Goal: Task Accomplishment & Management: Manage account settings

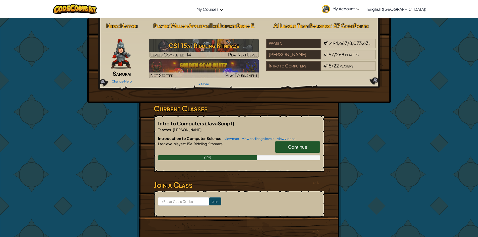
drag, startPoint x: 302, startPoint y: 146, endPoint x: 298, endPoint y: 141, distance: 6.8
click at [302, 145] on span "Continue" at bounding box center [298, 147] width 20 height 6
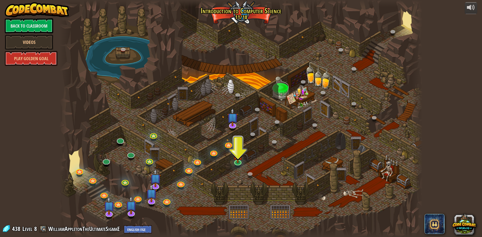
drag, startPoint x: 265, startPoint y: 58, endPoint x: 279, endPoint y: 44, distance: 20.0
drag, startPoint x: 279, startPoint y: 44, endPoint x: 240, endPoint y: 161, distance: 123.7
click at [240, 161] on img at bounding box center [238, 151] width 10 height 22
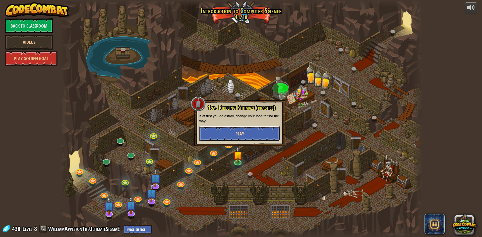
click at [253, 128] on button "Play" at bounding box center [239, 133] width 81 height 15
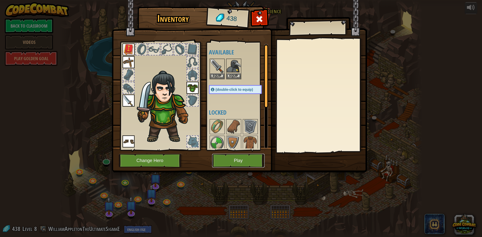
click at [240, 157] on button "Play" at bounding box center [238, 161] width 52 height 14
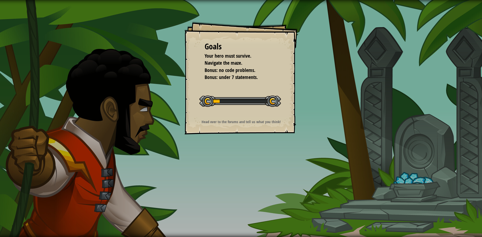
drag, startPoint x: 240, startPoint y: 157, endPoint x: 237, endPoint y: 153, distance: 5.0
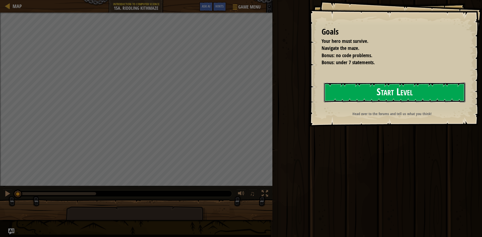
click at [409, 93] on button "Start Level" at bounding box center [394, 93] width 141 height 20
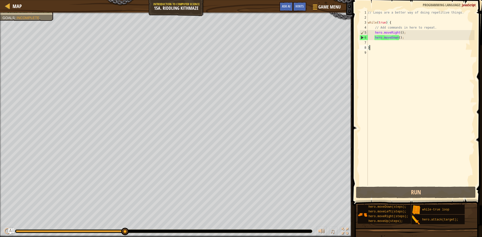
click at [402, 36] on div "// Loops are a better way of doing repetitive things. while ( true ) { // Add c…" at bounding box center [421, 103] width 108 height 186
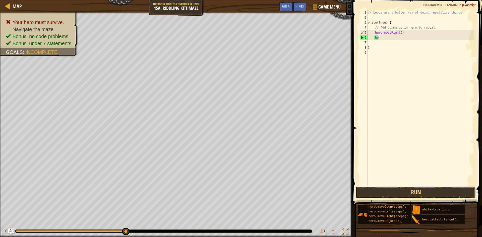
type textarea "h"
click at [408, 190] on button "Run" at bounding box center [416, 193] width 120 height 12
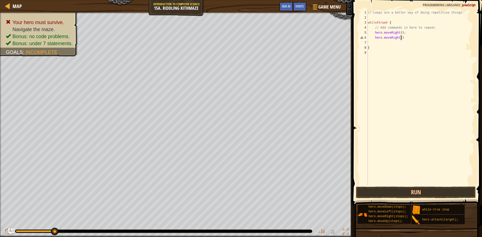
scroll to position [2, 3]
type textarea "hero.moveRight();"
click at [419, 194] on button "Run" at bounding box center [416, 193] width 120 height 12
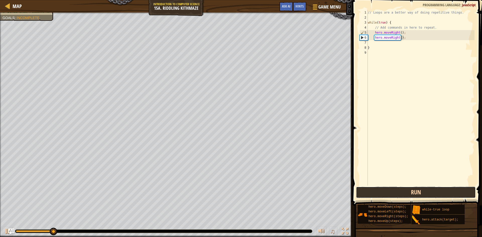
click at [419, 194] on button "Run" at bounding box center [416, 193] width 120 height 12
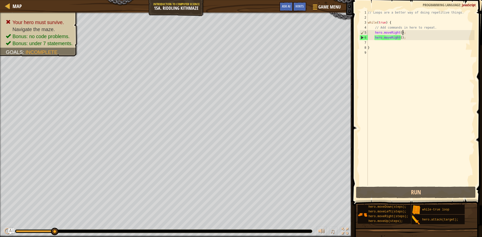
click at [407, 31] on div "// Loops are a better way of doing repetitive things. while ( true ) { // Add c…" at bounding box center [421, 103] width 108 height 186
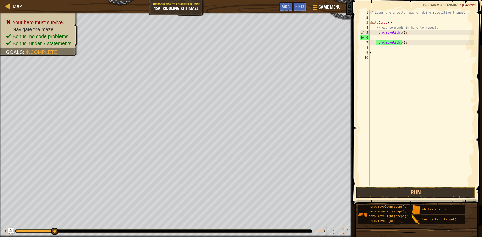
scroll to position [2, 0]
click at [419, 195] on button "Run" at bounding box center [416, 193] width 120 height 12
click at [417, 193] on button "Run" at bounding box center [416, 193] width 120 height 12
click at [424, 194] on button "Run" at bounding box center [416, 193] width 120 height 12
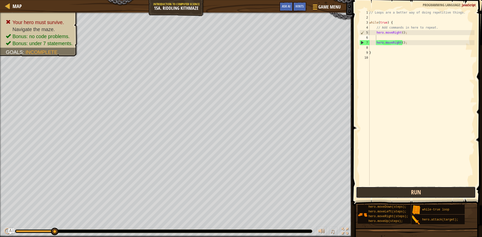
click at [426, 195] on button "Run" at bounding box center [416, 193] width 120 height 12
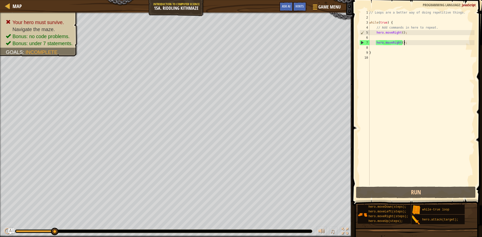
click at [423, 43] on div "// Loops are a better way of doing repetitive things. while ( true ) { // Add c…" at bounding box center [421, 103] width 106 height 186
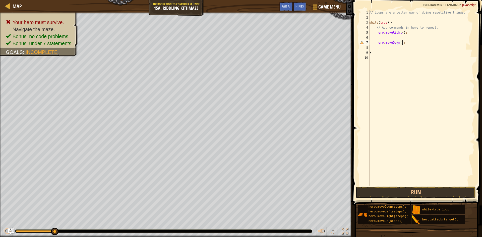
scroll to position [2, 3]
type textarea "hero.moveDown();"
click at [432, 189] on button "Run" at bounding box center [416, 193] width 120 height 12
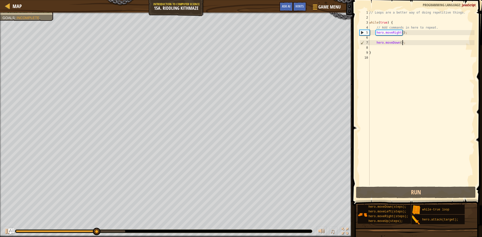
click at [400, 36] on div "// Loops are a better way of doing repetitive things. while ( true ) { // Add c…" at bounding box center [421, 103] width 106 height 186
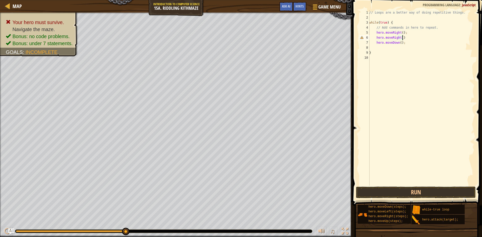
scroll to position [2, 3]
click at [412, 194] on button "Run" at bounding box center [416, 193] width 120 height 12
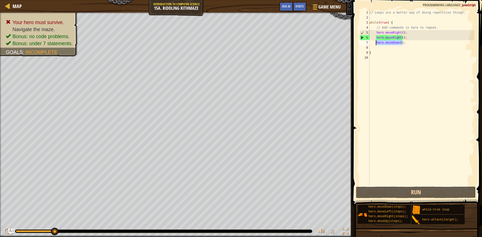
drag, startPoint x: 410, startPoint y: 45, endPoint x: 376, endPoint y: 43, distance: 34.4
click at [376, 43] on div "// Loops are a better way of doing repetitive things. while ( true ) { // Add c…" at bounding box center [421, 103] width 106 height 186
type textarea "hero.moveDown();"
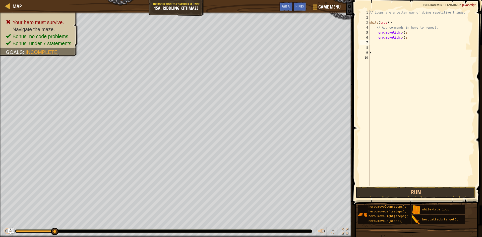
click at [406, 31] on div "// Loops are a better way of doing repetitive things. while ( true ) { // Add c…" at bounding box center [421, 103] width 106 height 186
type textarea "hero.moveRight();"
paste textarea "hero.moveDown();"
click at [414, 44] on div "// Loops are a better way of doing repetitive things. while ( true ) { // Add c…" at bounding box center [421, 103] width 106 height 186
type textarea "hero.moveRight();"
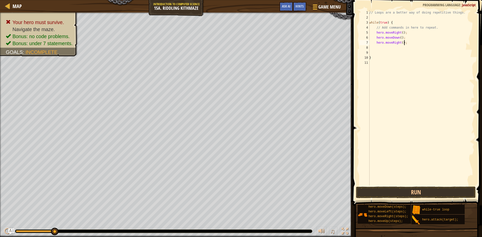
click at [380, 50] on div "// Loops are a better way of doing repetitive things. while ( true ) { // Add c…" at bounding box center [421, 103] width 106 height 186
click at [376, 48] on div "// Loops are a better way of doing repetitive things. while ( true ) { // Add c…" at bounding box center [421, 103] width 106 height 186
click at [421, 189] on button "Run" at bounding box center [416, 193] width 120 height 12
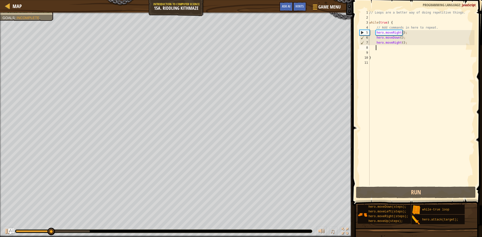
click at [411, 45] on div "// Loops are a better way of doing repetitive things. while ( true ) { // Add c…" at bounding box center [421, 103] width 106 height 186
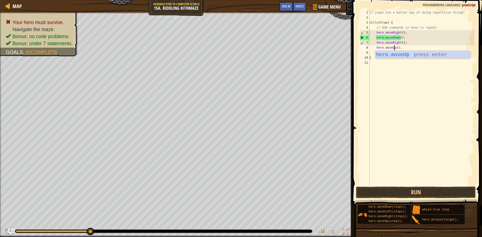
scroll to position [2, 2]
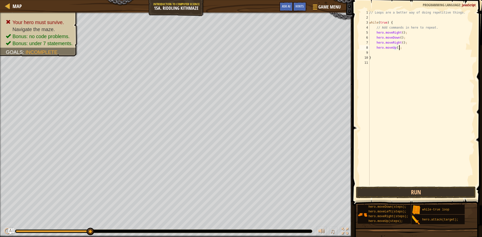
click at [408, 47] on div "// Loops are a better way of doing repetitive things. while ( true ) { // Add c…" at bounding box center [421, 103] width 106 height 186
type textarea "hero.moveUp();"
click at [415, 190] on button "Run" at bounding box center [416, 193] width 120 height 12
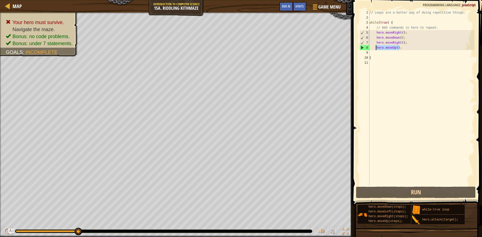
drag, startPoint x: 403, startPoint y: 46, endPoint x: 375, endPoint y: 48, distance: 27.4
click at [375, 48] on div "// Loops are a better way of doing repetitive things. while ( true ) { // Add c…" at bounding box center [421, 103] width 106 height 186
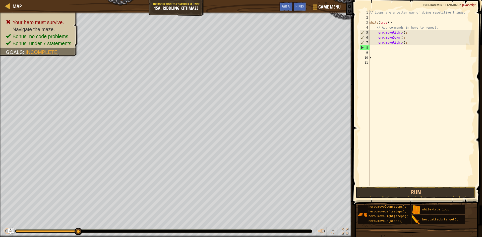
scroll to position [2, 0]
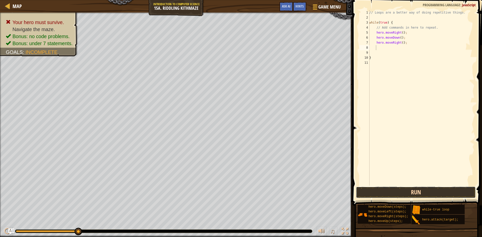
click at [421, 192] on button "Run" at bounding box center [416, 193] width 120 height 12
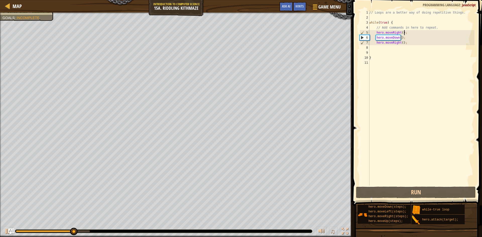
click at [406, 33] on div "// Loops are a better way of doing repetitive things. while ( true ) { // Add c…" at bounding box center [421, 103] width 106 height 186
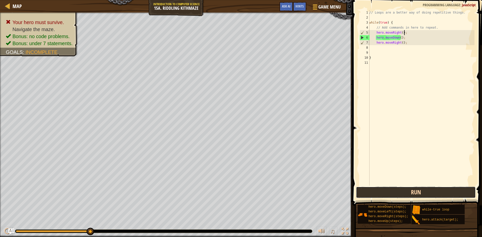
click at [418, 194] on button "Run" at bounding box center [416, 193] width 120 height 12
click at [408, 39] on div "// Loops are a better way of doing repetitive things. while ( true ) { // Add c…" at bounding box center [421, 103] width 106 height 186
type textarea "h"
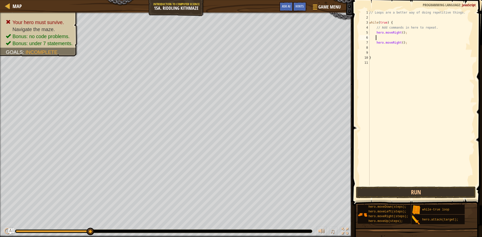
paste textarea "hero.moveUp();"
click at [412, 194] on button "Run" at bounding box center [416, 193] width 120 height 12
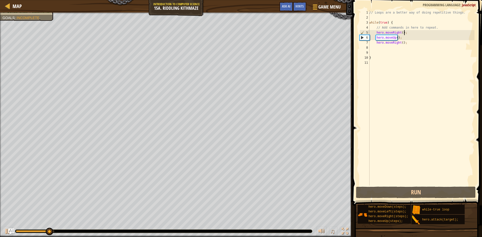
click at [409, 32] on div "// Loops are a better way of doing repetitive things. while ( true ) { // Add c…" at bounding box center [421, 103] width 106 height 186
type textarea "hero.moveRight();"
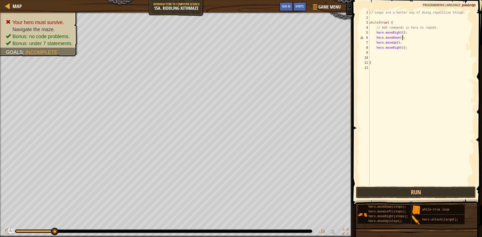
scroll to position [2, 3]
click at [424, 188] on button "Run" at bounding box center [416, 193] width 120 height 12
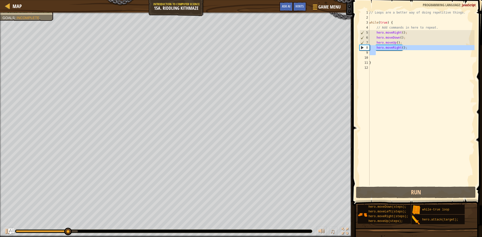
drag, startPoint x: 402, startPoint y: 51, endPoint x: 369, endPoint y: 48, distance: 33.8
click at [369, 48] on div "hero.moveDown(); 1 2 3 4 5 6 7 8 9 10 11 12 // Loops are a better way of doing …" at bounding box center [416, 98] width 116 height 176
type textarea "hero.moveRight();"
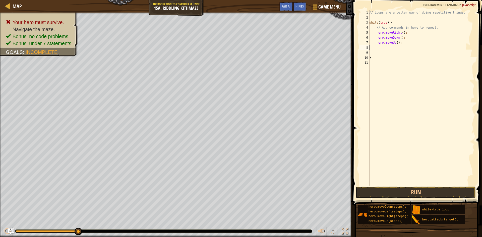
click at [406, 38] on div "// Loops are a better way of doing repetitive things. while ( true ) { // Add c…" at bounding box center [421, 103] width 106 height 186
type textarea "hero.moveDown();"
paste textarea
click at [439, 195] on button "Run" at bounding box center [416, 193] width 120 height 12
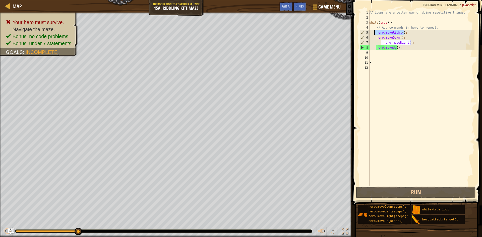
drag, startPoint x: 410, startPoint y: 33, endPoint x: 373, endPoint y: 33, distance: 36.9
click at [373, 33] on div "// Loops are a better way of doing repetitive things. while ( true ) { // Add c…" at bounding box center [421, 103] width 106 height 186
click at [413, 43] on div "// Loops are a better way of doing repetitive things. while ( true ) { // Add c…" at bounding box center [421, 103] width 106 height 186
type textarea "hero.moveRight();"
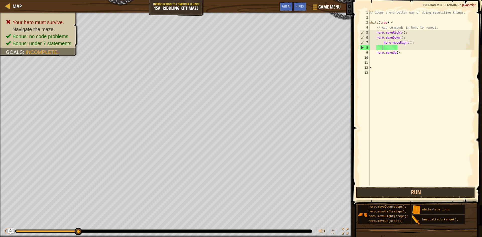
paste textarea "hero.moveRight();"
type textarea "hero.moveRight();"
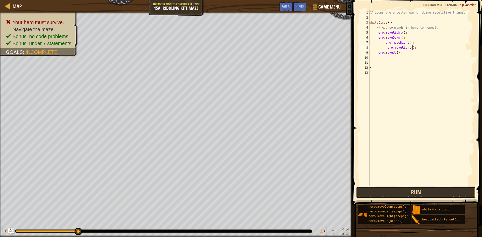
click at [420, 188] on button "Run" at bounding box center [416, 193] width 120 height 12
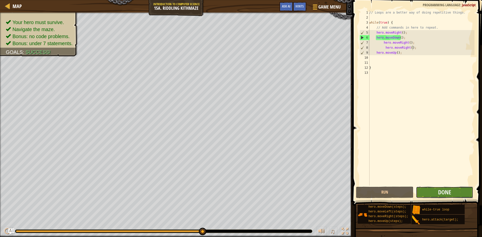
click at [460, 191] on button "Done" at bounding box center [444, 193] width 57 height 12
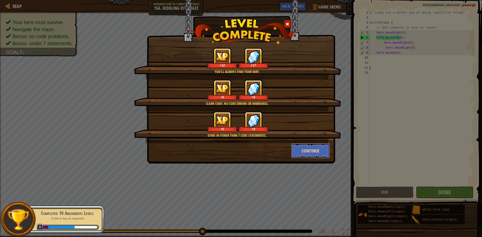
click at [308, 145] on button "Continue" at bounding box center [310, 150] width 39 height 15
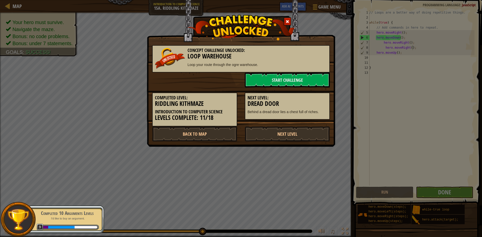
scroll to position [0, 0]
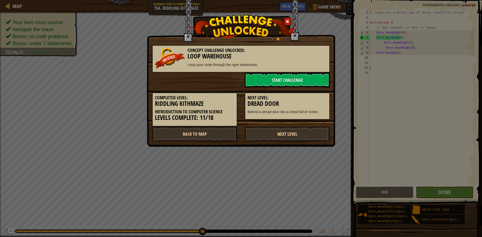
click at [298, 130] on link "Next Level" at bounding box center [287, 133] width 85 height 15
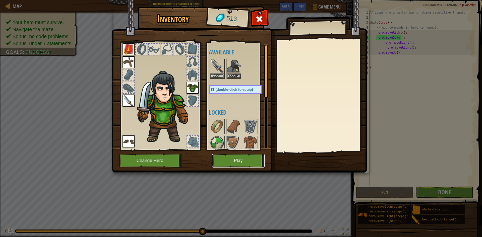
click at [238, 162] on button "Play" at bounding box center [238, 161] width 52 height 14
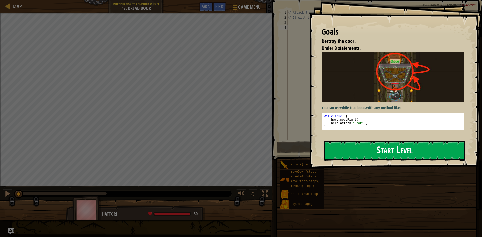
click at [373, 149] on button "Start Level" at bounding box center [394, 151] width 141 height 20
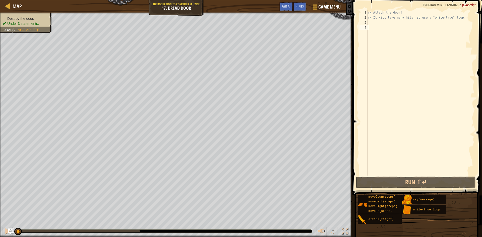
click at [432, 35] on div "// Attack the door! // It will take many hits, so use a "while-true" loop." at bounding box center [421, 98] width 108 height 176
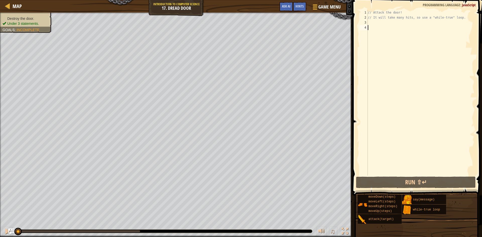
click at [432, 35] on div "// Attack the door! // It will take many hits, so use a "while-true" loop." at bounding box center [421, 98] width 108 height 176
drag, startPoint x: 432, startPoint y: 35, endPoint x: 441, endPoint y: 68, distance: 34.4
click at [441, 68] on div "// Attack the door! // It will take many hits, so use a "while-true" loop." at bounding box center [421, 98] width 108 height 176
drag, startPoint x: 441, startPoint y: 68, endPoint x: 441, endPoint y: 74, distance: 6.3
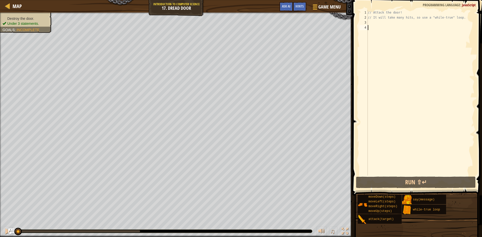
click at [441, 74] on div "// Attack the door! // It will take many hits, so use a "while-true" loop." at bounding box center [421, 98] width 108 height 176
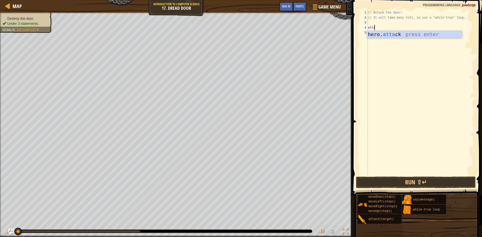
scroll to position [2, 1]
type textarea "hero.attack("Door");"
click at [406, 30] on div "// Attack the door! // It will take many hits, so use a "while-true" loop. hero…" at bounding box center [421, 98] width 108 height 176
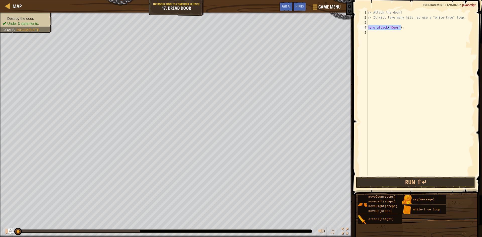
drag, startPoint x: 407, startPoint y: 29, endPoint x: 366, endPoint y: 26, distance: 41.5
click at [366, 26] on div "1 2 3 4 5 // Attack the door! // It will take many hits, so use a "while-true" …" at bounding box center [416, 93] width 116 height 166
type textarea "hero.attack("Door");"
click at [385, 32] on div "// Attack the door! // It will take many hits, so use a "while-true" loop. hero…" at bounding box center [421, 98] width 108 height 176
type textarea "hero.attack("Door");"
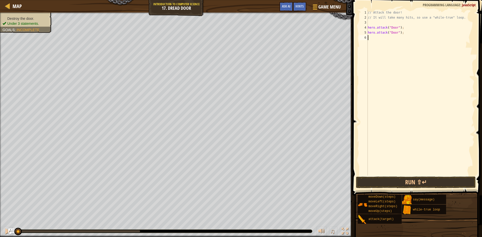
click at [382, 38] on div "// Attack the door! // It will take many hits, so use a "while-true" loop. hero…" at bounding box center [421, 98] width 108 height 176
type textarea "hero.attack("Door");"
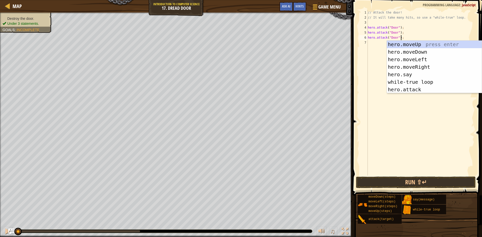
click at [378, 40] on div "// Attack the door! // It will take many hits, so use a "while-true" loop. hero…" at bounding box center [421, 98] width 108 height 176
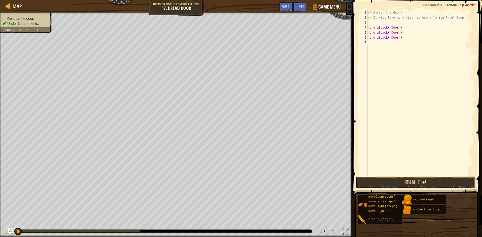
click at [375, 43] on div "// Attack the door! // It will take many hits, so use a "while-true" loop. hero…" at bounding box center [421, 98] width 108 height 176
click at [416, 184] on button "Run ⇧↵" at bounding box center [416, 183] width 120 height 12
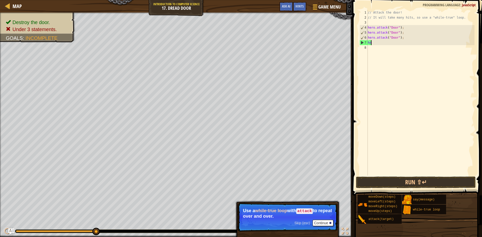
type textarea "h"
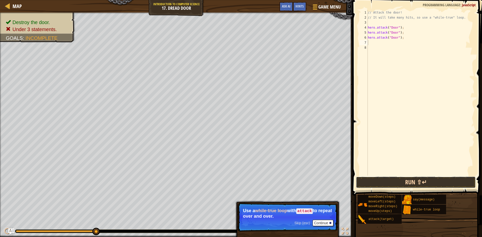
click at [460, 185] on button "Run ⇧↵" at bounding box center [416, 183] width 120 height 12
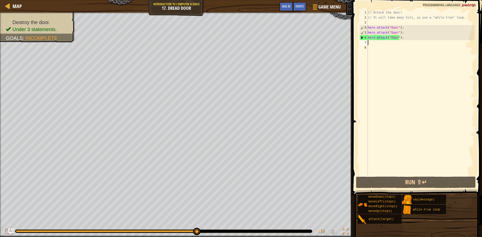
click at [413, 39] on div "// Attack the door! // It will take many hits, so use a "while-true" loop. hero…" at bounding box center [421, 98] width 108 height 176
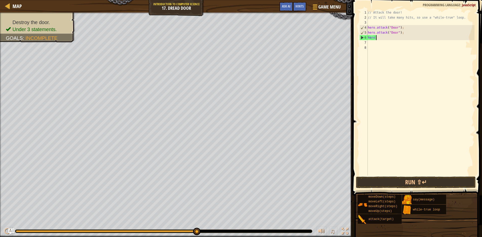
type textarea "h"
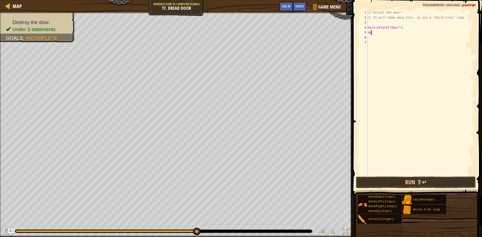
type textarea "h"
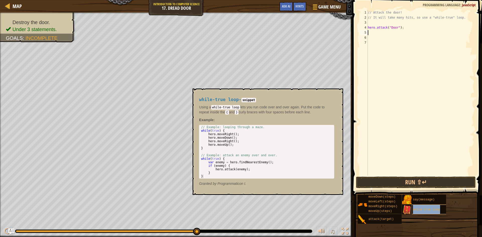
click at [427, 207] on div "while-true loop" at bounding box center [435, 210] width 48 height 10
click at [371, 24] on div "// Attack the door! // It will take many hits, so use a "while-true" loop. hero…" at bounding box center [421, 98] width 108 height 176
drag, startPoint x: 383, startPoint y: 30, endPoint x: 382, endPoint y: 35, distance: 5.5
click at [382, 35] on div "// Attack the door! // It will take many hits, so use a "while-true" loop. { he…" at bounding box center [421, 98] width 108 height 176
type textarea "hero.attack("Door");"
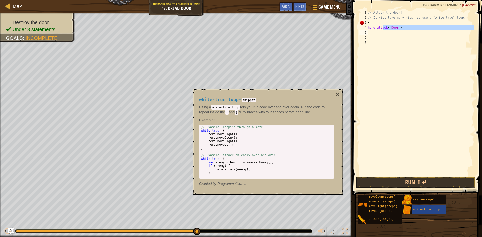
drag, startPoint x: 382, startPoint y: 35, endPoint x: 378, endPoint y: 33, distance: 4.5
click at [381, 35] on div "// Attack the door! // It will take many hits, so use a "while-true" loop. { he…" at bounding box center [421, 98] width 108 height 176
click at [376, 32] on div "// Attack the door! // It will take many hits, so use a "while-true" loop. { he…" at bounding box center [421, 98] width 108 height 176
type textarea "]"
click at [431, 182] on button "Run ⇧↵" at bounding box center [416, 183] width 120 height 12
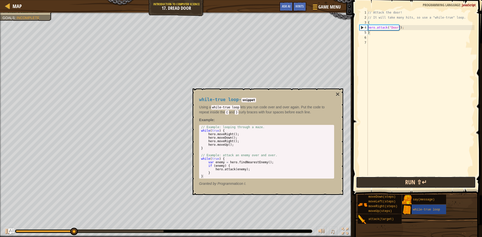
click at [431, 182] on button "Run ⇧↵" at bounding box center [416, 183] width 120 height 12
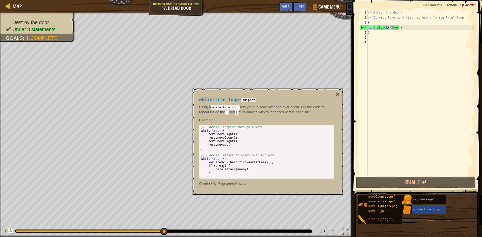
click at [367, 23] on div "} 1 2 3 4 5 6 7 // Attack the door! // It will take many hits, so use a "while-…" at bounding box center [416, 93] width 116 height 166
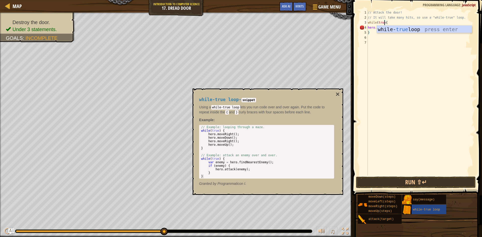
scroll to position [2, 2]
type textarea "while(true) {"
click at [442, 183] on button "Run ⇧↵" at bounding box center [416, 183] width 120 height 12
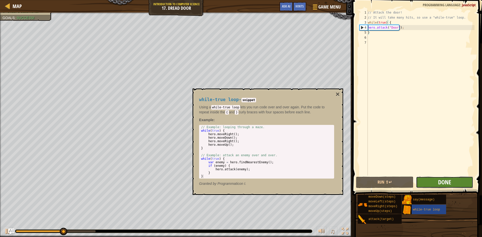
click at [443, 183] on span "Done" at bounding box center [444, 182] width 13 height 8
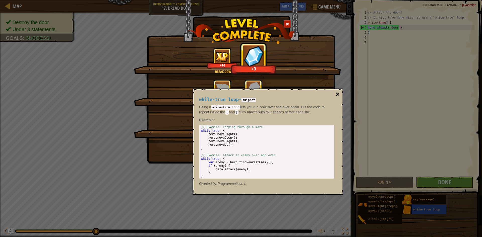
click at [338, 95] on button "×" at bounding box center [337, 94] width 4 height 7
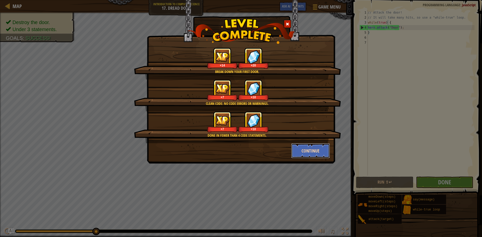
click at [310, 151] on button "Continue" at bounding box center [310, 150] width 39 height 15
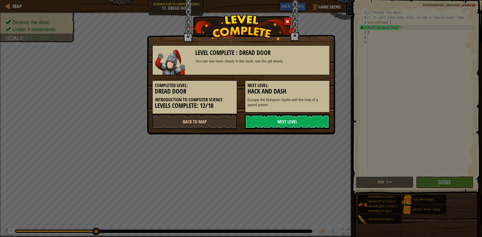
click at [284, 125] on link "Next Level" at bounding box center [287, 121] width 85 height 15
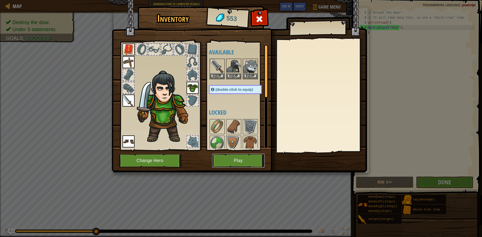
click at [256, 157] on button "Play" at bounding box center [238, 161] width 52 height 14
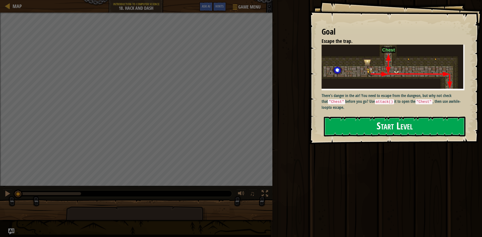
click at [368, 131] on button "Start Level" at bounding box center [394, 127] width 141 height 20
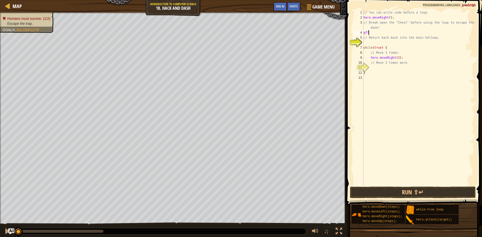
scroll to position [2, 0]
type textarea "g"
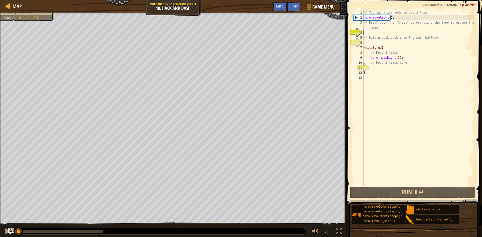
click at [433, 13] on div "// You can write code before a loop. hero . moveRight ( ) ; // Break open the "…" at bounding box center [418, 103] width 112 height 186
type textarea "// You can write code before a loop."
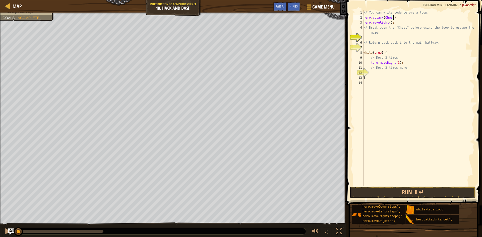
scroll to position [2, 2]
click at [415, 191] on button "Run ⇧↵" at bounding box center [413, 193] width 126 height 12
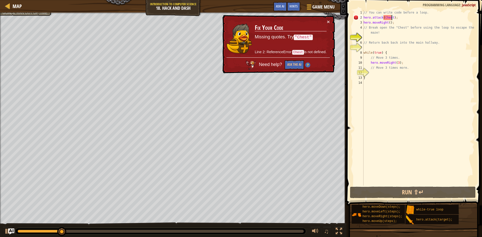
click at [391, 19] on div "// You can write code before a loop. hero . attack ( Chest ) ; hero . moveRight…" at bounding box center [418, 103] width 112 height 186
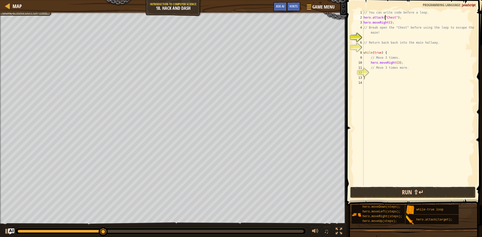
click at [420, 188] on button "Run ⇧↵" at bounding box center [413, 193] width 126 height 12
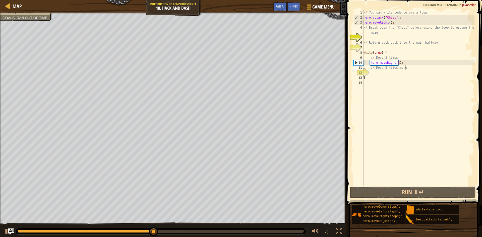
click at [409, 69] on div "// You can write code before a loop. hero . attack ( "Chest" ) ; hero . moveRig…" at bounding box center [418, 103] width 112 height 186
type textarea "// Move 3 times more."
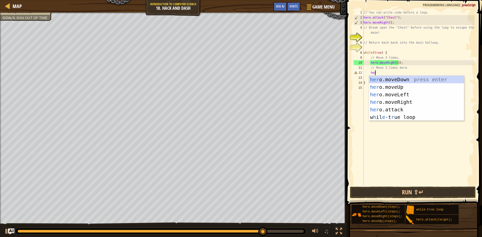
scroll to position [2, 1]
type textarea "h"
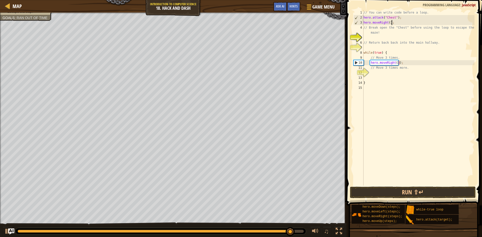
click at [395, 23] on div "// You can write code before a loop. hero . attack ( "Chest" ) ; hero . moveRig…" at bounding box center [418, 103] width 112 height 186
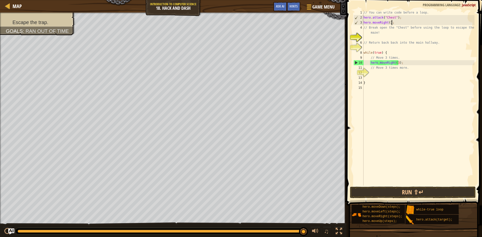
click at [403, 17] on div "// You can write code before a loop. hero . attack ( "Chest" ) ; hero . moveRig…" at bounding box center [418, 103] width 112 height 186
type textarea "hero.attack("Chest");"
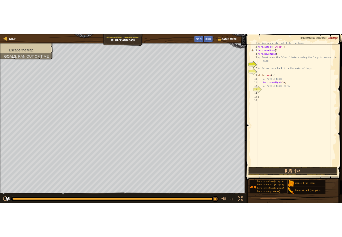
scroll to position [2, 2]
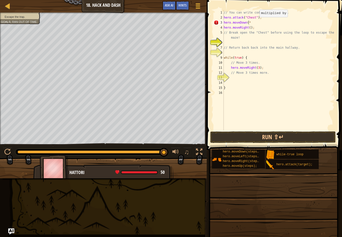
click at [257, 22] on div "// You can write code before a loop. hero . attack ( "Chest" ) ; hero . moveDow…" at bounding box center [279, 75] width 112 height 130
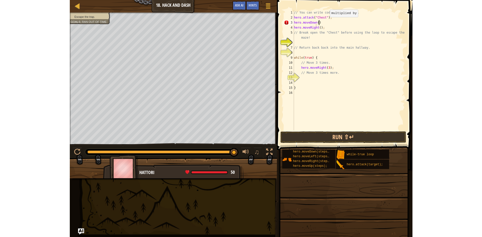
scroll to position [0, 0]
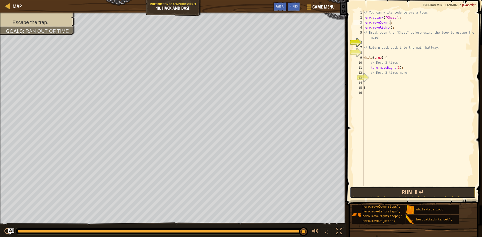
click at [415, 190] on button "Run ⇧↵" at bounding box center [413, 193] width 126 height 12
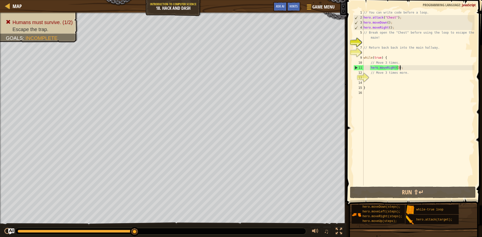
click at [402, 69] on div "// You can write code before a loop. hero . attack ( "Chest" ) ; hero . moveDow…" at bounding box center [418, 103] width 112 height 186
click at [396, 70] on div "// You can write code before a loop. hero . attack ( "Chest" ) ; hero . moveDow…" at bounding box center [418, 103] width 112 height 186
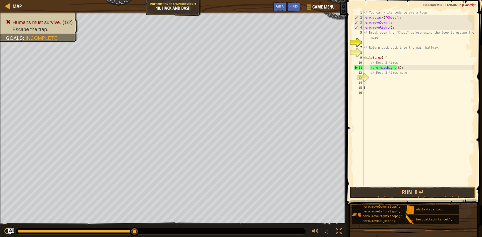
scroll to position [2, 3]
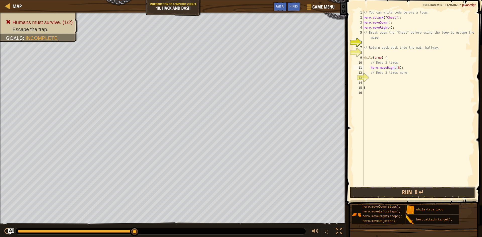
click at [403, 66] on div "// You can write code before a loop. hero . attack ( "Chest" ) ; hero . moveDow…" at bounding box center [418, 103] width 112 height 186
type textarea "hero.moveRight(8);"
click at [394, 74] on div "// You can write code before a loop. hero . attack ( "Chest" ) ; hero . moveDow…" at bounding box center [418, 103] width 112 height 186
click at [393, 73] on div "// You can write code before a loop. hero . attack ( "Chest" ) ; hero . moveDow…" at bounding box center [418, 103] width 112 height 186
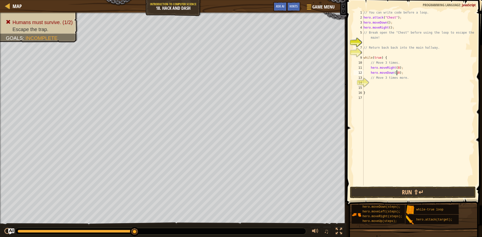
scroll to position [2, 3]
click at [402, 196] on button "Run ⇧↵" at bounding box center [413, 193] width 126 height 12
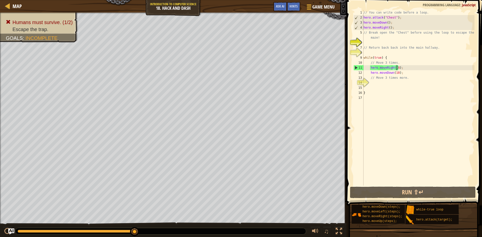
click at [396, 67] on div "// You can write code before a loop. hero . attack ( "Chest" ) ; hero . moveDow…" at bounding box center [418, 103] width 112 height 186
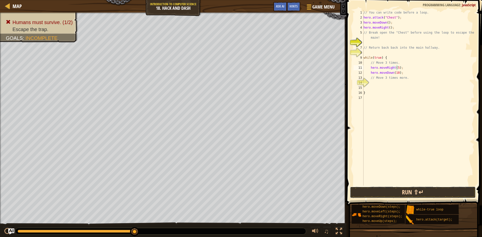
click at [441, 192] on button "Run ⇧↵" at bounding box center [413, 193] width 126 height 12
click at [432, 190] on button "Run ⇧↵" at bounding box center [413, 193] width 126 height 12
click at [443, 189] on button "Run ⇧↵" at bounding box center [413, 193] width 126 height 12
click at [419, 196] on button "Run ⇧↵" at bounding box center [413, 193] width 126 height 12
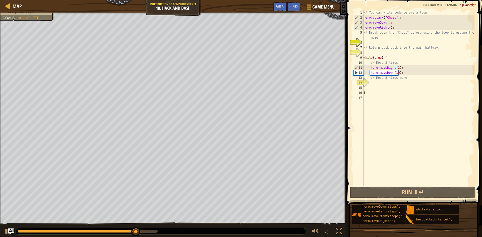
click at [397, 73] on div "// You can write code before a loop. hero . attack ( "Chest" ) ; hero . moveDow…" at bounding box center [418, 103] width 112 height 186
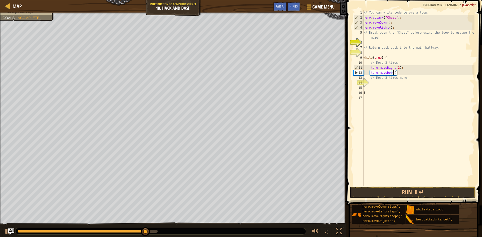
scroll to position [2, 3]
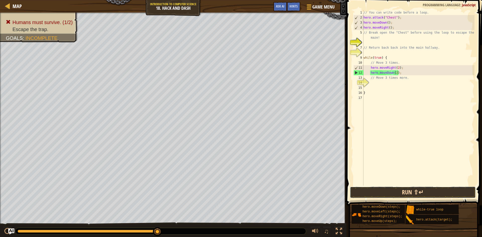
click at [410, 194] on button "Run ⇧↵" at bounding box center [413, 193] width 126 height 12
type textarea "hero.moveDown(3);"
click at [442, 194] on button "Run ⇧↵" at bounding box center [413, 193] width 126 height 12
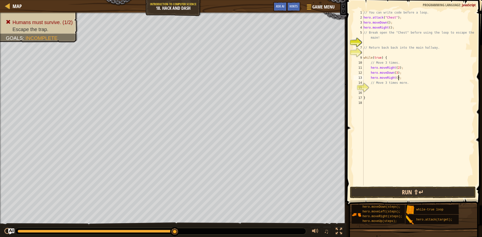
type textarea "hero.moveRight();"
click at [415, 193] on button "Run ⇧↵" at bounding box center [413, 193] width 126 height 12
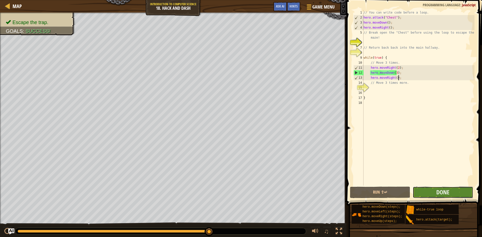
click at [443, 196] on button "Done" at bounding box center [442, 193] width 60 height 12
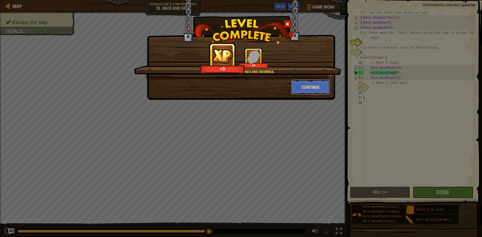
click at [305, 86] on button "Continue" at bounding box center [310, 87] width 39 height 15
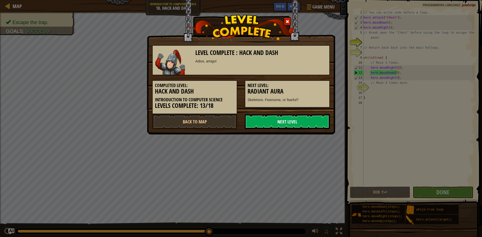
click at [281, 121] on link "Next Level" at bounding box center [287, 121] width 85 height 15
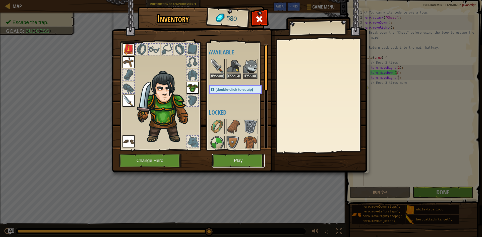
click at [249, 155] on button "Play" at bounding box center [238, 161] width 52 height 14
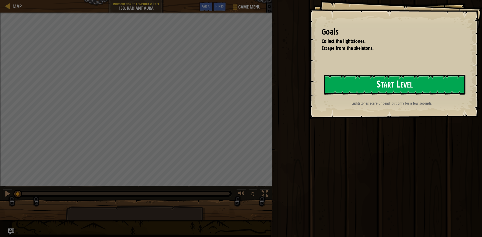
drag, startPoint x: 360, startPoint y: 82, endPoint x: 359, endPoint y: 85, distance: 2.7
click at [359, 85] on button "Start Level" at bounding box center [394, 85] width 141 height 20
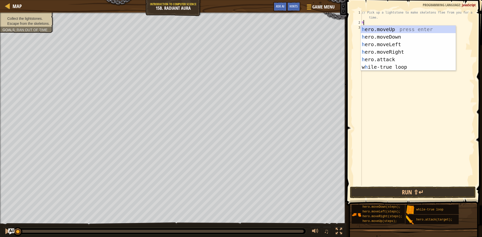
scroll to position [2, 0]
type textarea "hero"
click at [383, 28] on div "hero .moveUp press enter hero .moveDown press enter hero .moveLeft press enter …" at bounding box center [407, 56] width 95 height 60
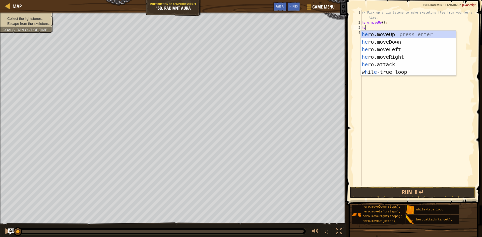
type textarea "hero"
click at [383, 38] on div "hero .moveUp press enter hero .moveDown press enter hero .moveLeft press enter …" at bounding box center [407, 61] width 95 height 60
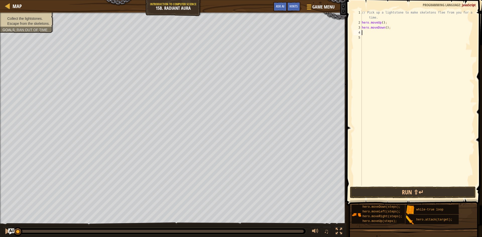
scroll to position [2, 0]
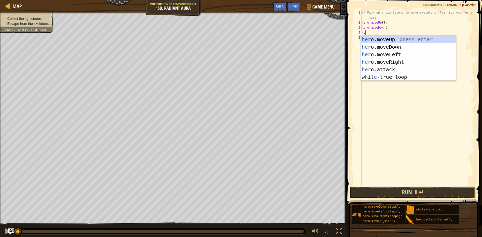
type textarea "hero"
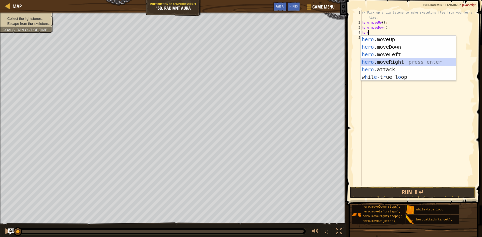
click at [389, 58] on div "hero .moveUp press enter hero .moveDown press enter hero .moveLeft press enter …" at bounding box center [407, 66] width 95 height 60
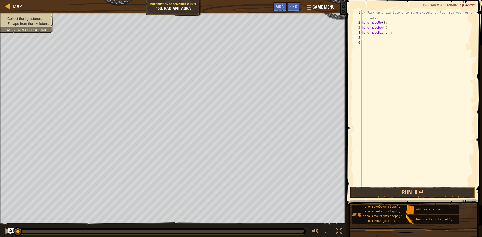
click at [387, 34] on div "// Pick up a lightstone to make skeletons flee from you for a short time. hero …" at bounding box center [417, 105] width 114 height 191
click at [386, 33] on div "// Pick up a lightstone to make skeletons flee from you for a short time. hero …" at bounding box center [417, 105] width 114 height 191
click at [430, 189] on button "Run ⇧↵" at bounding box center [413, 193] width 126 height 12
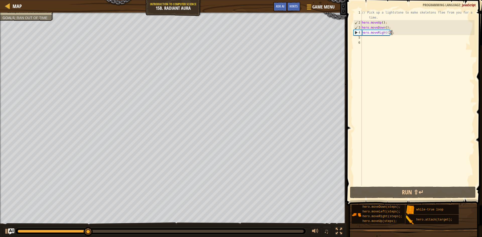
click at [398, 34] on div "// Pick up a lightstone to make skeletons flee from you for a short time. hero …" at bounding box center [417, 105] width 114 height 191
click at [379, 17] on div "// Pick up a lightstone to make skeletons flee from you for a short time. hero …" at bounding box center [417, 105] width 114 height 191
type textarea "// Pick up a lightstone to make skeletons flee from you for a short"
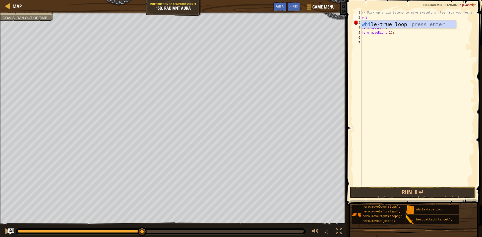
scroll to position [2, 0]
type textarea "w"
type textarea "("
type textarea "while"
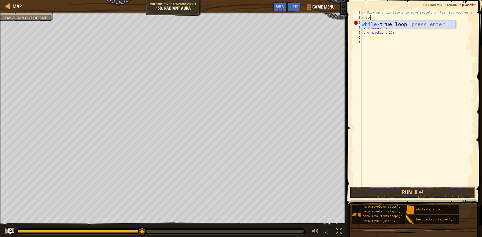
click at [385, 24] on div "while -true loop press enter" at bounding box center [407, 32] width 95 height 23
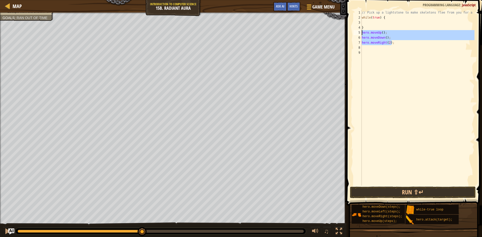
drag, startPoint x: 393, startPoint y: 45, endPoint x: 357, endPoint y: 32, distance: 37.9
click at [357, 32] on div "1 2 3 4 5 6 7 8 9 // Pick up a lightstone to make skeletons flee from you for a…" at bounding box center [413, 98] width 122 height 176
type textarea "hero.moveUp(); hero.moveDown();"
click at [364, 22] on div "// Pick up a lightstone to make skeletons flee from you for a short while ( tru…" at bounding box center [417, 103] width 114 height 186
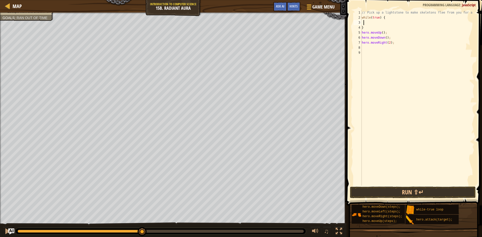
paste textarea "hero.moveRight(2);"
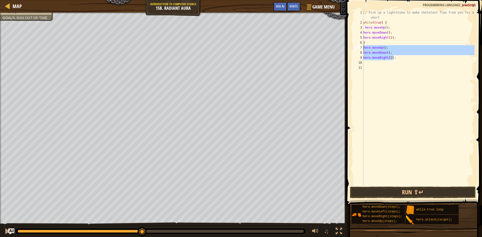
drag, startPoint x: 394, startPoint y: 59, endPoint x: 361, endPoint y: 48, distance: 34.7
click at [361, 48] on div "hero.moveRight(2); 1 2 3 4 5 6 7 8 9 10 11 // Pick up a lightstone to make skel…" at bounding box center [413, 98] width 122 height 176
type textarea "hero.moveUp(); hero.moveDown();"
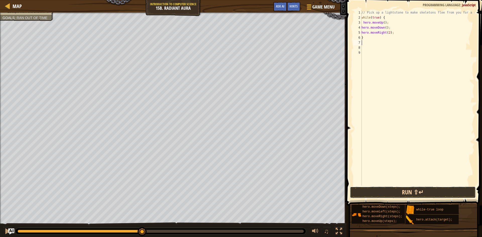
click at [439, 188] on button "Run ⇧↵" at bounding box center [413, 193] width 126 height 12
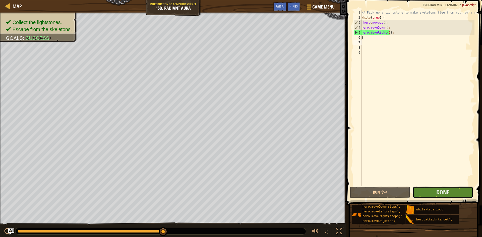
click at [427, 187] on button "Done" at bounding box center [442, 193] width 60 height 12
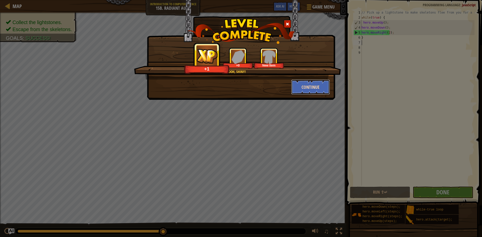
click at [313, 85] on button "Continue" at bounding box center [310, 87] width 39 height 15
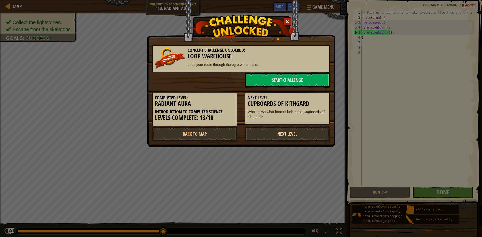
click at [302, 131] on link "Next Level" at bounding box center [287, 133] width 85 height 15
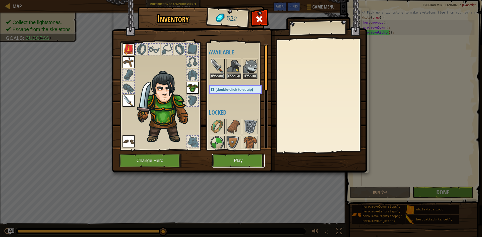
click at [263, 159] on button "Play" at bounding box center [238, 161] width 52 height 14
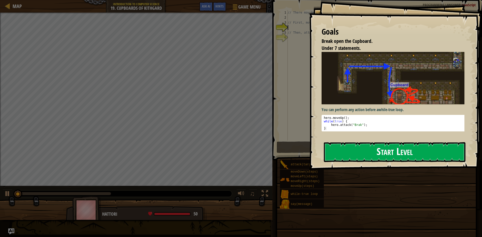
click at [367, 157] on button "Start Level" at bounding box center [394, 152] width 141 height 20
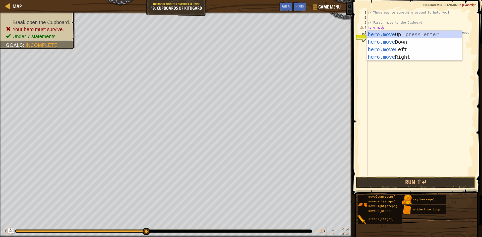
scroll to position [2, 1]
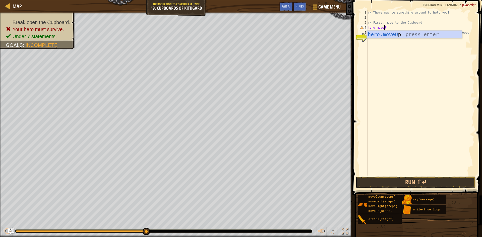
type textarea "hero.moveUp"
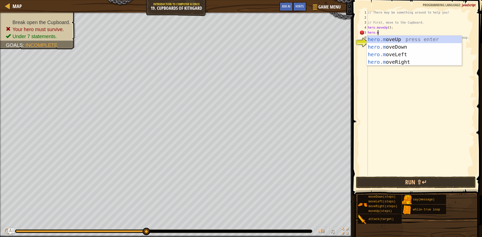
type textarea "hero.move"
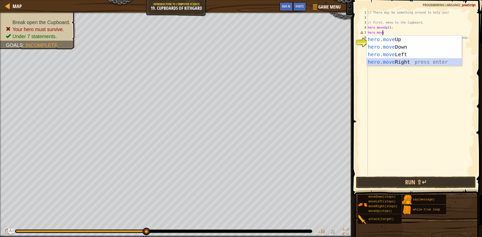
click at [395, 63] on div "hero.move Up press enter hero.move Down press enter hero.move Left press enter …" at bounding box center [414, 58] width 95 height 45
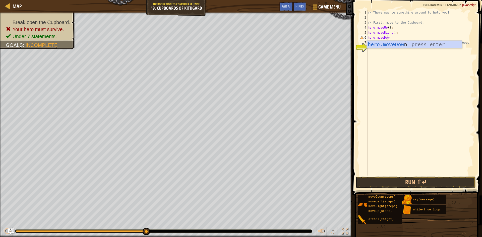
scroll to position [2, 2]
click at [387, 29] on div "// There may be something around to help you! // First, move to the Cupboard. h…" at bounding box center [421, 98] width 108 height 176
click at [392, 33] on div "// There may be something around to help you! // First, move to the Cupboard. h…" at bounding box center [421, 98] width 108 height 176
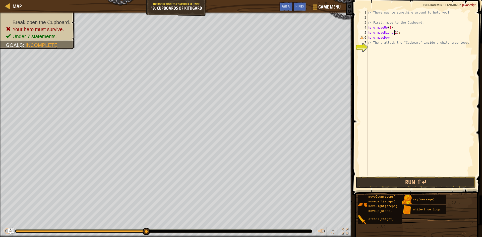
click at [391, 39] on div "// There may be something around to help you! // First, move to the Cupboard. h…" at bounding box center [421, 98] width 108 height 176
type textarea "hero.moveDown(3);"
click at [404, 36] on div "// There may be something around to help you! // First, move to the Cupboard. h…" at bounding box center [421, 98] width 108 height 176
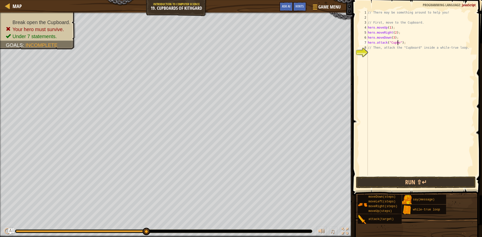
scroll to position [2, 3]
click at [411, 185] on button "Run ⇧↵" at bounding box center [416, 183] width 120 height 12
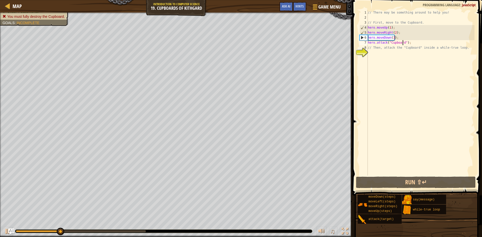
click at [392, 39] on div "// There may be something around to help you! // First, move to the Cupboard. h…" at bounding box center [421, 98] width 108 height 176
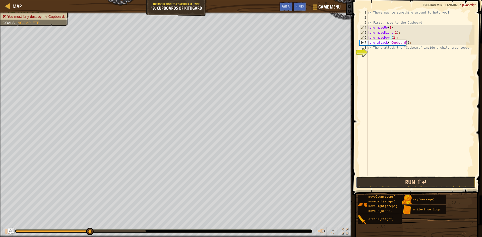
click at [388, 183] on button "Run ⇧↵" at bounding box center [416, 183] width 120 height 12
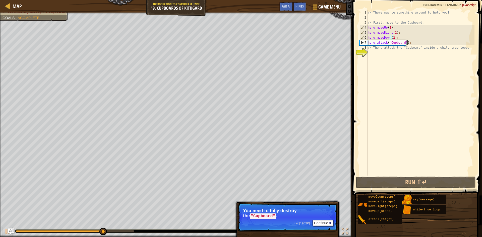
click at [410, 45] on div "// There may be something around to help you! // First, move to the Cupboard. h…" at bounding box center [421, 98] width 108 height 176
type textarea "hero.attack("Cupboard");"
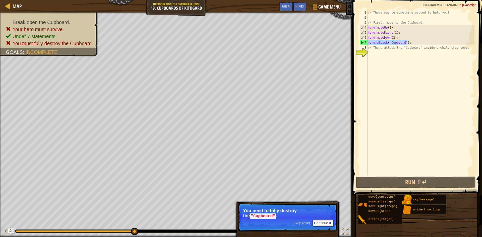
drag, startPoint x: 415, startPoint y: 43, endPoint x: 368, endPoint y: 42, distance: 47.7
click at [368, 42] on div "// There may be something around to help you! // First, move to the Cupboard. h…" at bounding box center [421, 98] width 108 height 176
click at [421, 43] on div "// There may be something around to help you! // First, move to the Cupboard. h…" at bounding box center [421, 93] width 108 height 166
paste textarea "hero.attack("Cupboard");"
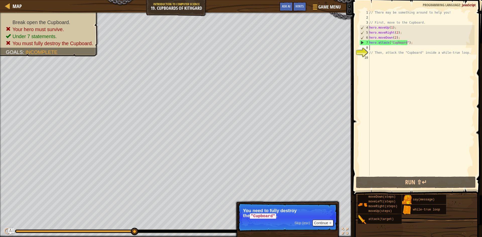
type textarea "hero.attack("Cupboard");"
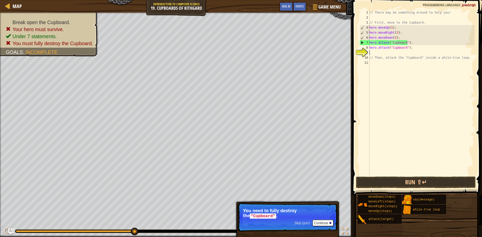
paste textarea "hero.attack("Cupboard");"
type textarea "hero.attack("Cupboard");"
paste textarea "hero.attack("Cupboard");"
type textarea "hero.attack("Cupboard");"
paste textarea "hero.attack("Cupboard");"
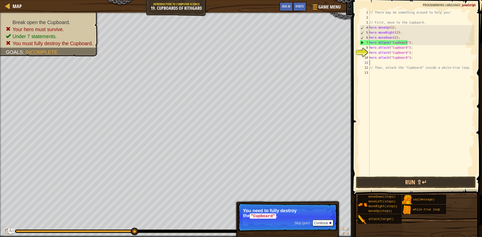
type textarea "hero.attack("Cupboard");"
paste textarea "hero.attack("Cupboard");"
type textarea "hero.attack("Cupboard");"
paste textarea "hero.attack("Cupboard");"
type textarea "hero.attack("Cupboard");"
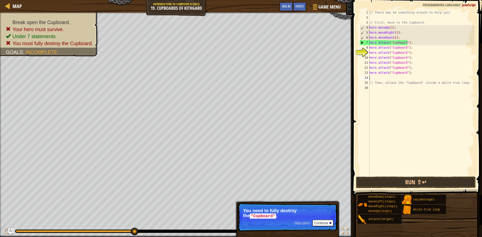
paste textarea "hero.attack("Cupboard");"
type textarea "hero.attack("Cupboard");"
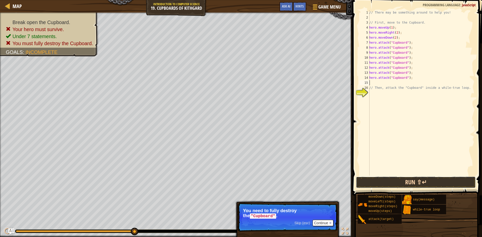
click at [420, 179] on button "Run ⇧↵" at bounding box center [416, 183] width 120 height 12
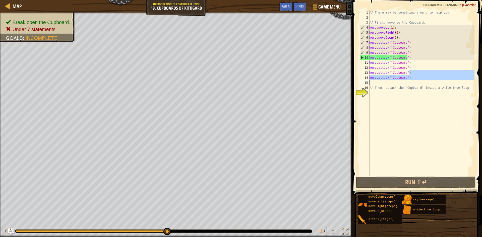
drag, startPoint x: 411, startPoint y: 77, endPoint x: 422, endPoint y: 83, distance: 12.8
click at [422, 83] on div "// There may be something around to help you! // First, move to the Cupboard. h…" at bounding box center [421, 98] width 106 height 176
click at [421, 24] on div "// There may be something around to help you! // First, move to the Cupboard. h…" at bounding box center [421, 98] width 106 height 176
type textarea "/"
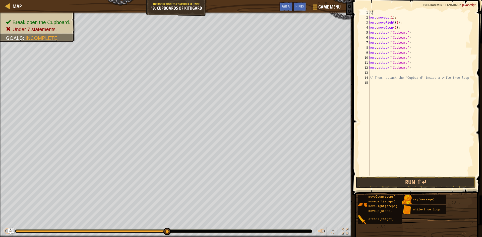
type textarea "/"
drag, startPoint x: 465, startPoint y: 80, endPoint x: 368, endPoint y: 78, distance: 97.1
click at [368, 78] on div "1 2 3 4 5 6 7 8 9 10 11 12 13 14 15 hero . moveUp ( 1 ) ; hero . moveRight ( 2 …" at bounding box center [416, 93] width 116 height 166
type textarea "// Then, attack the "Cupboard" inside a while-true loop."
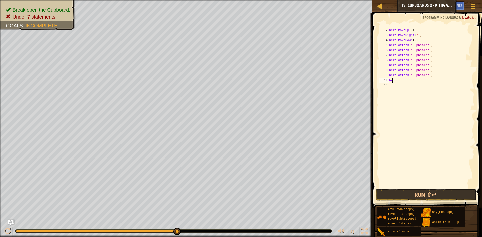
type textarea "h"
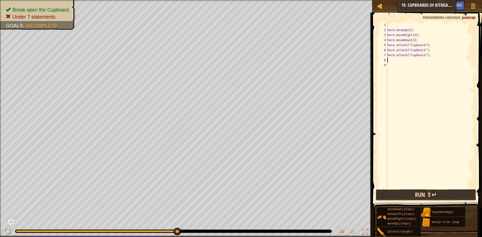
click at [433, 194] on button "Run ⇧↵" at bounding box center [425, 195] width 101 height 12
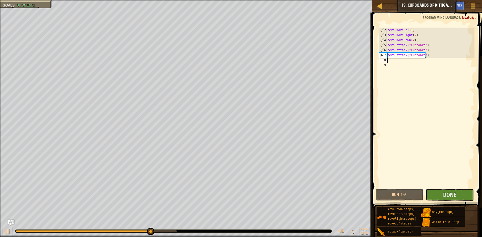
click at [348, 0] on html "Map Introduction to Computer Science 19. Cupboards of Kithgard Game Menu Done H…" at bounding box center [241, 0] width 482 height 0
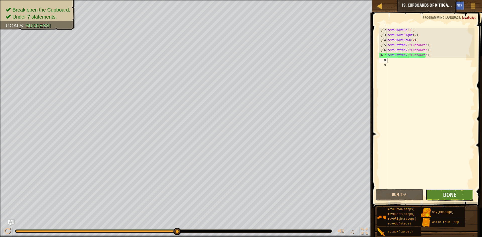
click at [435, 197] on button "Done" at bounding box center [449, 195] width 48 height 12
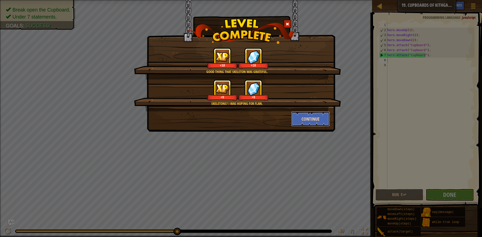
click at [312, 117] on button "Continue" at bounding box center [310, 118] width 39 height 15
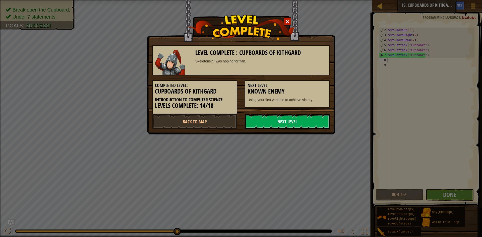
click at [314, 118] on link "Next Level" at bounding box center [287, 121] width 85 height 15
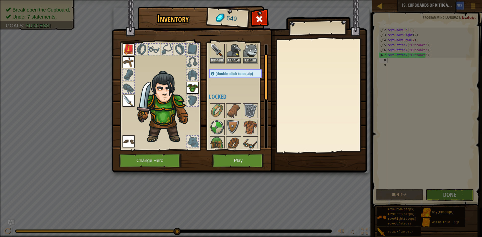
scroll to position [0, 0]
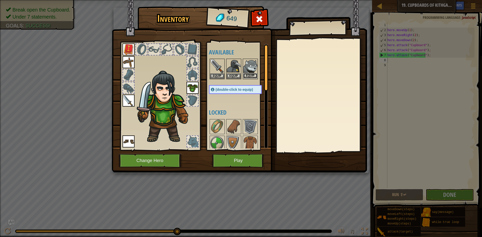
click at [251, 74] on button "Equip" at bounding box center [250, 75] width 14 height 5
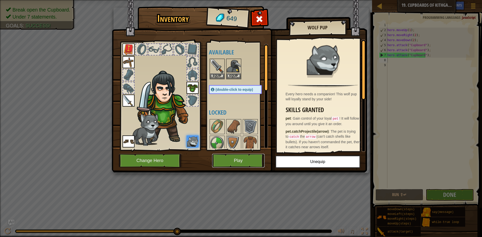
click at [252, 163] on button "Play" at bounding box center [238, 161] width 52 height 14
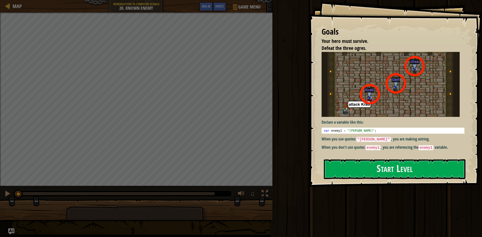
drag, startPoint x: 387, startPoint y: 170, endPoint x: 383, endPoint y: 181, distance: 11.8
click at [384, 179] on button "Start Level" at bounding box center [394, 169] width 141 height 20
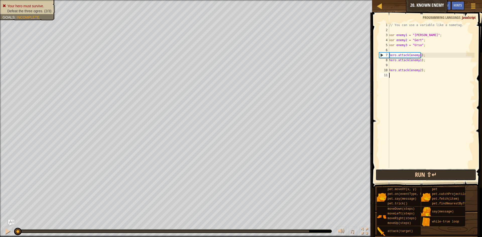
click at [414, 176] on button "Run ⇧↵" at bounding box center [425, 175] width 101 height 12
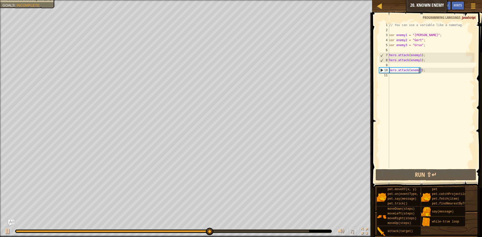
click at [418, 70] on div "// You can use a variable like a nametag. var enemy1 = "Kratt" ; var enemy2 = "…" at bounding box center [431, 101] width 86 height 156
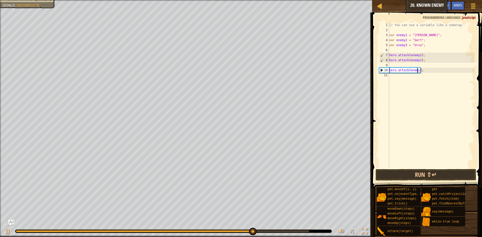
scroll to position [2, 3]
type textarea "hero.attack(enemy3);"
click at [441, 178] on button "Run ⇧↵" at bounding box center [425, 175] width 101 height 12
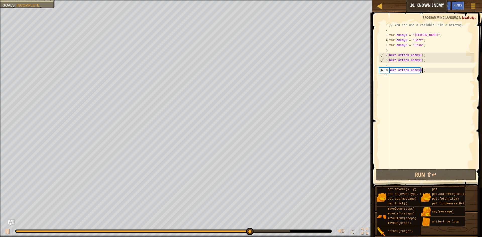
click at [433, 71] on div "// You can use a variable like a nametag. var enemy1 = "[PERSON_NAME]" ; var en…" at bounding box center [431, 101] width 86 height 156
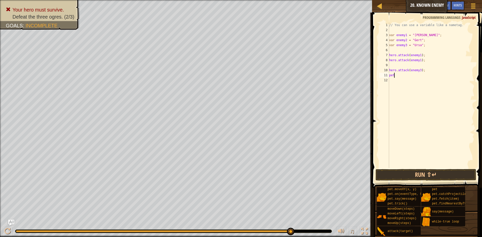
scroll to position [2, 0]
type textarea "p"
click at [418, 73] on div "// You can use a variable like a nametag. var enemy1 = "[PERSON_NAME]" ; var en…" at bounding box center [431, 101] width 86 height 156
type textarea "hero.attack(enemy2);"
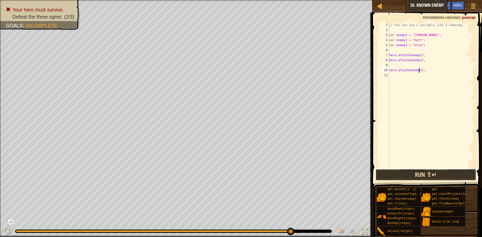
click at [410, 171] on button "Run ⇧↵" at bounding box center [425, 175] width 101 height 12
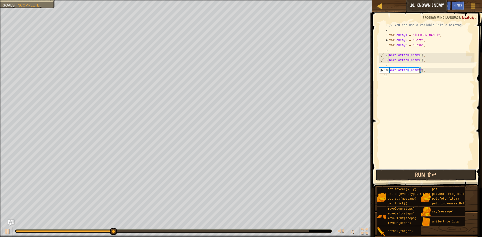
click at [410, 171] on button "Run ⇧↵" at bounding box center [425, 175] width 101 height 12
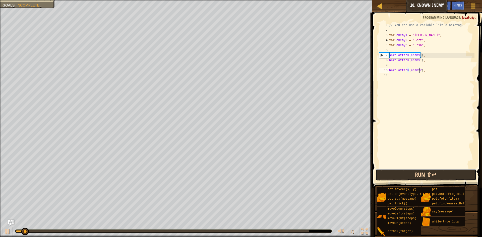
click at [410, 171] on button "Run ⇧↵" at bounding box center [425, 175] width 101 height 12
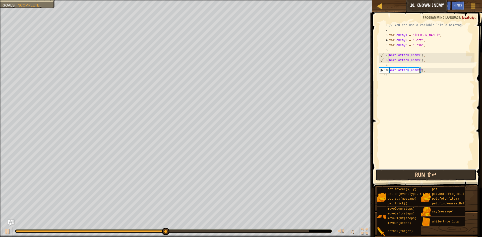
drag, startPoint x: 410, startPoint y: 171, endPoint x: 414, endPoint y: 173, distance: 4.0
click at [414, 173] on button "Run ⇧↵" at bounding box center [425, 175] width 101 height 12
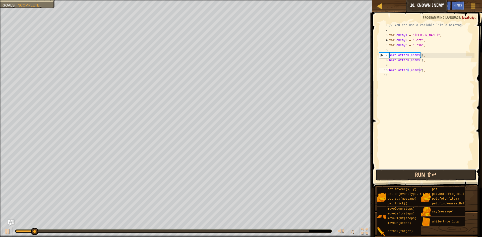
click at [414, 173] on button "Run ⇧↵" at bounding box center [425, 175] width 101 height 12
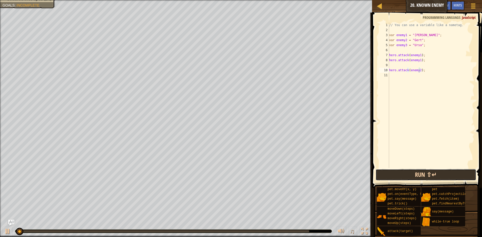
click at [414, 173] on button "Run ⇧↵" at bounding box center [425, 175] width 101 height 12
click at [414, 173] on button "Running" at bounding box center [425, 175] width 101 height 12
click at [414, 173] on button "Run ⇧↵" at bounding box center [425, 175] width 101 height 12
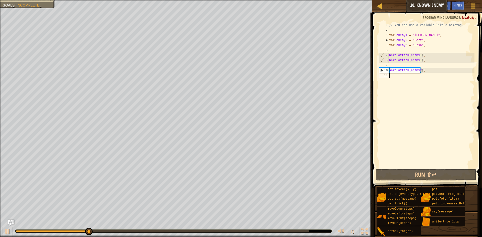
click at [431, 79] on div "// You can use a variable like a nametag. var enemy1 = "Kratt" ; var enemy2 = "…" at bounding box center [431, 101] width 86 height 156
click at [420, 71] on div "// You can use a variable like a nametag. var enemy1 = "Kratt" ; var enemy2 = "…" at bounding box center [431, 101] width 86 height 156
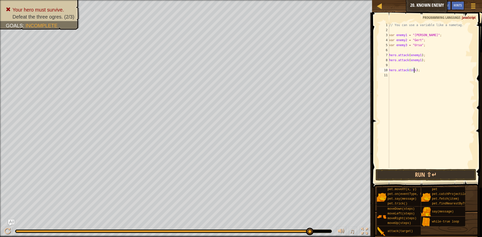
scroll to position [2, 2]
click at [447, 176] on button "Run ⇧↵" at bounding box center [425, 175] width 101 height 12
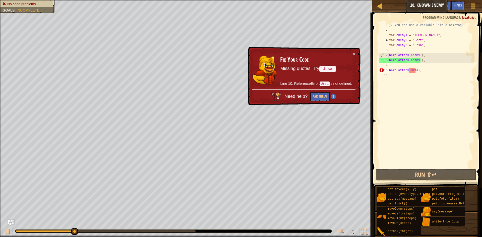
click at [356, 55] on div "× Fix Your Code Missing quotes. Try "Ursa" Line 10: ReferenceError: Ursa is not…" at bounding box center [304, 76] width 114 height 58
click at [353, 52] on button "×" at bounding box center [353, 53] width 3 height 5
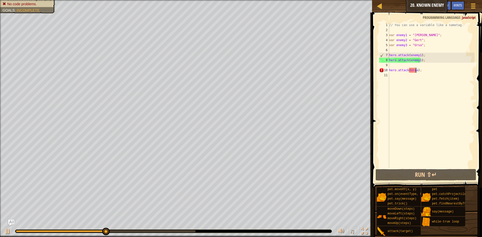
type textarea "hero.attack(Ursa");"
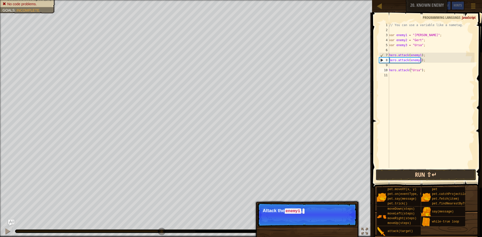
click at [429, 176] on button "Run ⇧↵" at bounding box center [425, 175] width 101 height 12
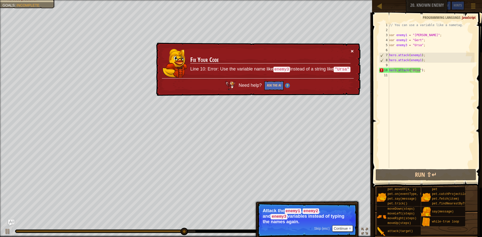
click at [353, 50] on button "×" at bounding box center [351, 50] width 3 height 5
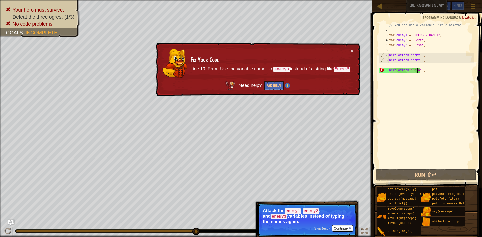
click at [416, 72] on div "// You can use a variable like a nametag. var enemy1 = "[PERSON_NAME]" ; var en…" at bounding box center [431, 101] width 86 height 156
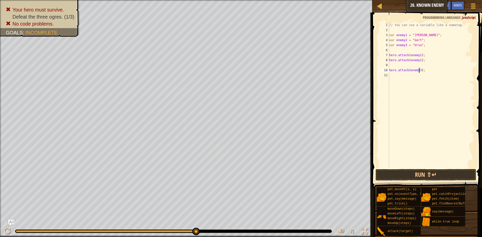
scroll to position [2, 3]
type textarea "hero.attack(enemy3);"
click at [426, 170] on button "Run ⇧↵" at bounding box center [425, 175] width 101 height 12
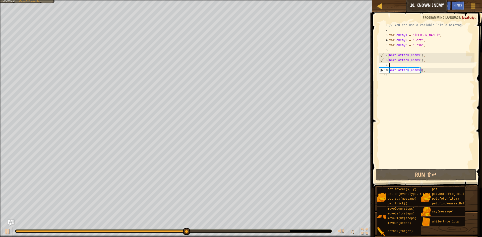
click at [420, 64] on div "// You can use a variable like a nametag. var enemy1 = "[PERSON_NAME]" ; var en…" at bounding box center [431, 101] width 86 height 156
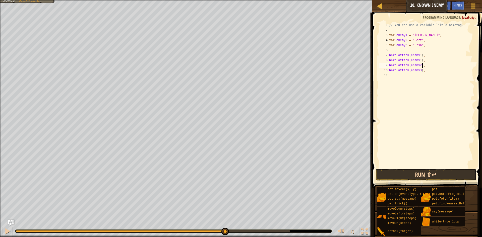
type textarea "hero.attack(enemy2);"
click at [447, 172] on button "Run ⇧↵" at bounding box center [425, 175] width 101 height 12
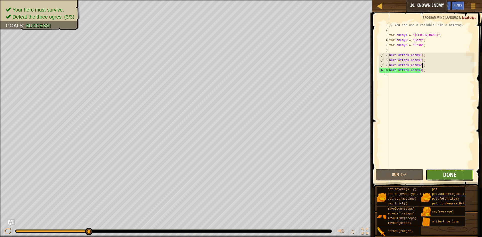
click at [449, 171] on span "Done" at bounding box center [449, 175] width 13 height 8
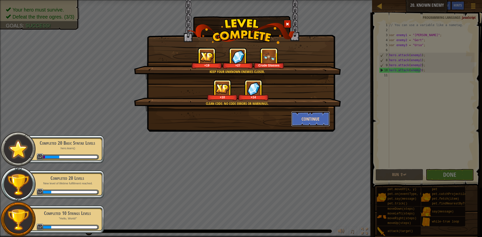
click at [301, 115] on button "Continue" at bounding box center [310, 118] width 39 height 15
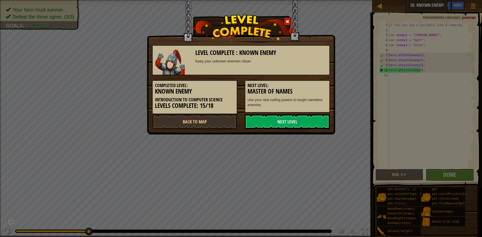
click at [301, 115] on link "Next Level" at bounding box center [287, 121] width 85 height 15
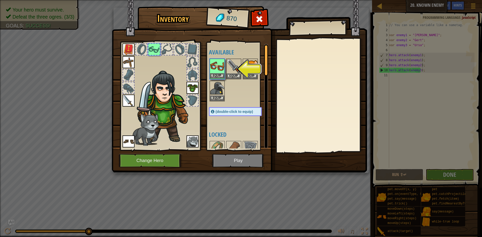
click at [213, 63] on img at bounding box center [217, 66] width 14 height 14
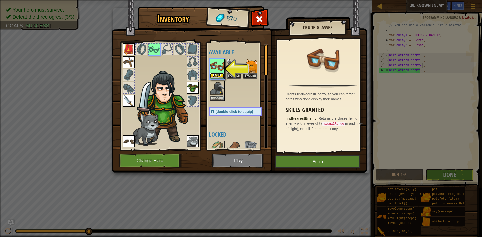
click at [219, 74] on button "Equip" at bounding box center [217, 75] width 14 height 5
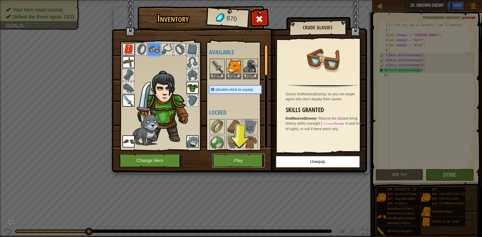
click at [249, 159] on button "Play" at bounding box center [238, 161] width 52 height 14
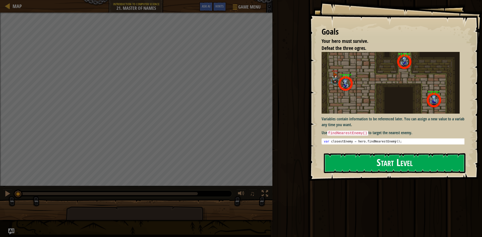
click at [399, 163] on button "Start Level" at bounding box center [394, 163] width 141 height 20
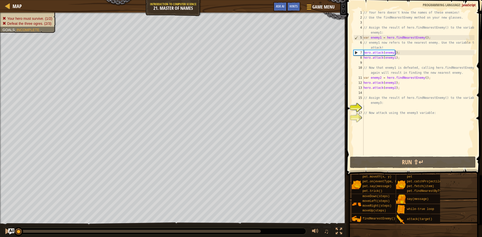
click at [379, 156] on span at bounding box center [414, 80] width 139 height 190
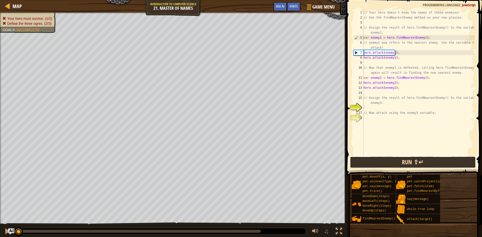
click at [379, 162] on button "Run ⇧↵" at bounding box center [413, 163] width 126 height 12
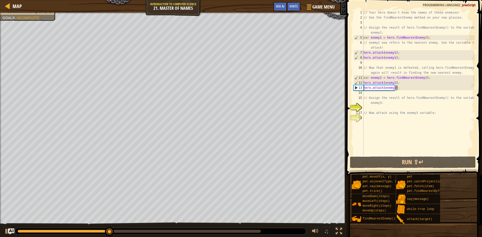
click at [397, 89] on div "// Your hero doesn't know the names of these enemies! // Use the findNearestEne…" at bounding box center [418, 88] width 112 height 156
type textarea "hero.attack(enemy2);"
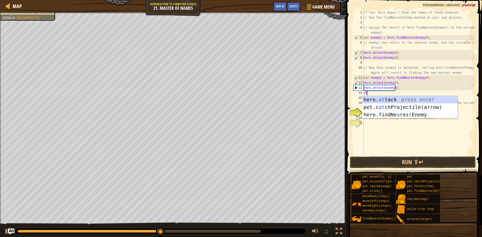
scroll to position [2, 0]
type textarea "a"
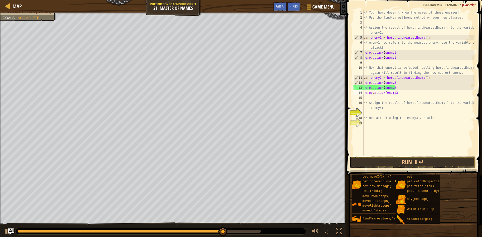
scroll to position [2, 3]
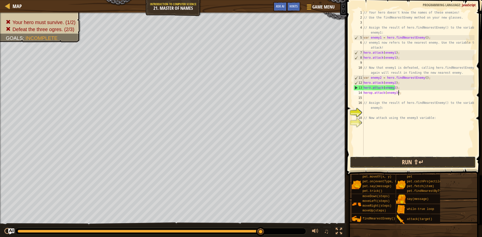
click at [417, 163] on button "Run ⇧↵" at bounding box center [413, 163] width 126 height 12
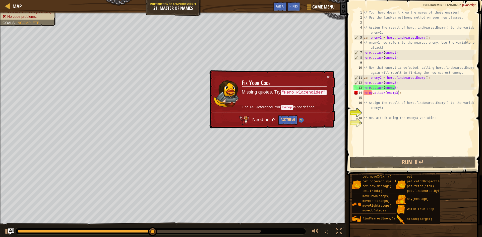
click at [327, 75] on button "×" at bounding box center [328, 76] width 3 height 5
click at [372, 94] on div "// Your hero doesn't know the names of these enemies! // Use the findNearestEne…" at bounding box center [418, 88] width 112 height 156
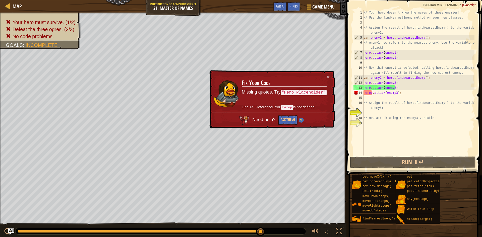
type textarea "hero.attack(enemy3);"
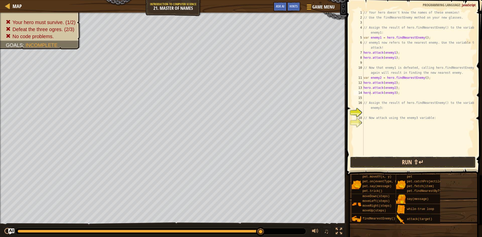
click at [435, 162] on button "Run ⇧↵" at bounding box center [413, 163] width 126 height 12
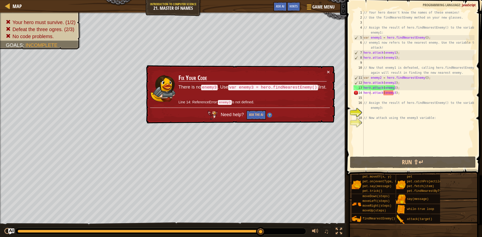
click at [320, 70] on td "Fix Your Code There is no enemy3 . Use var enemy3 = hero.findNearestEnemy() fir…" at bounding box center [252, 88] width 149 height 38
drag, startPoint x: 327, startPoint y: 72, endPoint x: 324, endPoint y: 73, distance: 2.8
click at [326, 72] on div "× Fix Your Code There is no enemy3 . Use var enemy3 = hero.findNearestEnemy() f…" at bounding box center [240, 94] width 190 height 58
click at [328, 71] on button "×" at bounding box center [328, 71] width 3 height 5
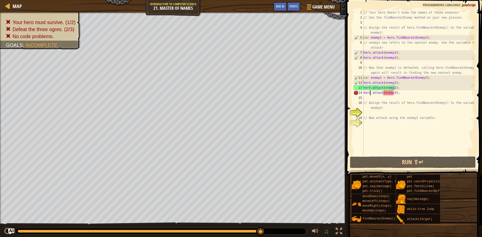
click at [411, 95] on div "// Your hero doesn't know the names of these enemies! // Use the findNearestEne…" at bounding box center [418, 88] width 112 height 156
click at [406, 93] on div "// Your hero doesn't know the names of these enemies! // Use the findNearestEne…" at bounding box center [418, 88] width 112 height 156
click at [390, 94] on div "// Your hero doesn't know the names of these enemies! // Use the findNearestEne…" at bounding box center [418, 88] width 112 height 156
click at [401, 94] on div "// Your hero doesn't know the names of these enemies! // Use the findNearestEne…" at bounding box center [418, 88] width 112 height 156
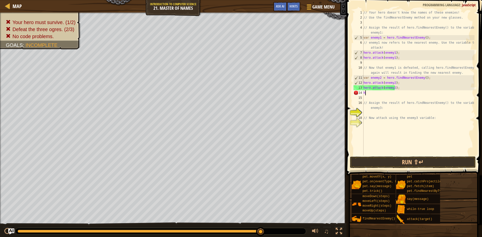
type textarea "h"
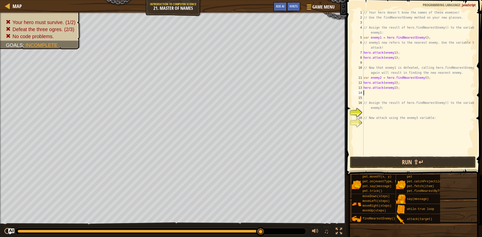
type textarea "hero.attack(enemy2);"
click at [396, 93] on div "// Your hero doesn't know the names of these enemies! // Use the findNearestEne…" at bounding box center [418, 88] width 112 height 156
type textarea "vary enemy1 = hero.findNear"
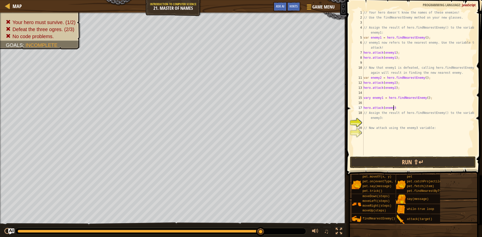
scroll to position [2, 2]
type textarea "hero.attack(enemy3);"
type textarea "hero.attack(enemy3)"
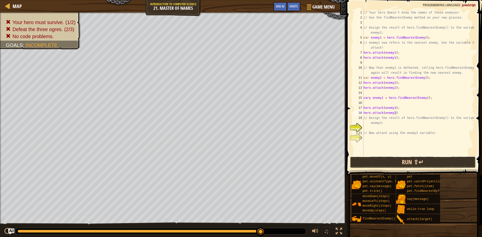
click at [419, 161] on button "Run ⇧↵" at bounding box center [413, 163] width 126 height 12
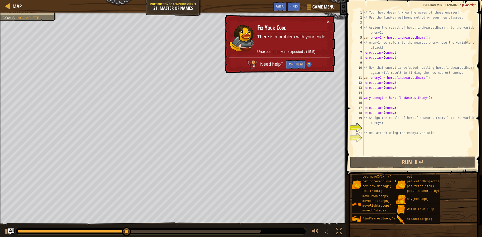
click at [402, 84] on div "// Your hero doesn't know the names of these enemies! // Use the findNearestEne…" at bounding box center [418, 88] width 112 height 156
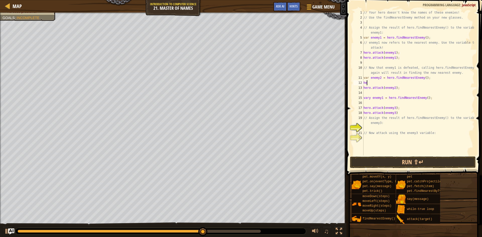
type textarea "h"
click at [418, 165] on button "Run ⇧↵" at bounding box center [413, 163] width 126 height 12
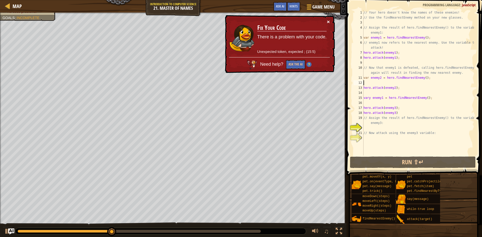
click at [328, 19] on button "×" at bounding box center [328, 21] width 3 height 5
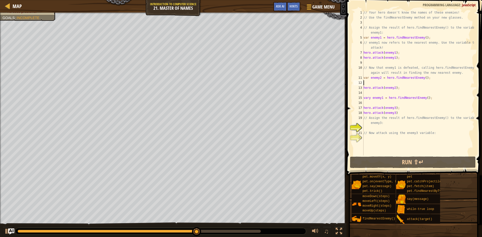
click at [382, 99] on div "// Your hero doesn't know the names of these enemies! // Use the findNearestEne…" at bounding box center [418, 88] width 112 height 156
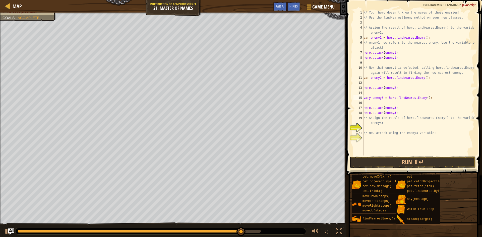
scroll to position [2, 2]
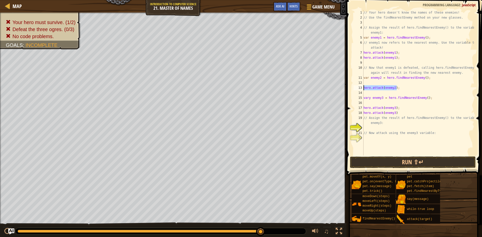
drag, startPoint x: 396, startPoint y: 87, endPoint x: 363, endPoint y: 89, distance: 32.9
click at [363, 89] on div "// Your hero doesn't know the names of these enemies! // Use the findNearestEne…" at bounding box center [418, 88] width 112 height 156
type textarea "hero.attack(enemy2);"
click at [370, 81] on div "// Your hero doesn't know the names of these enemies! // Use the findNearestEne…" at bounding box center [418, 88] width 112 height 156
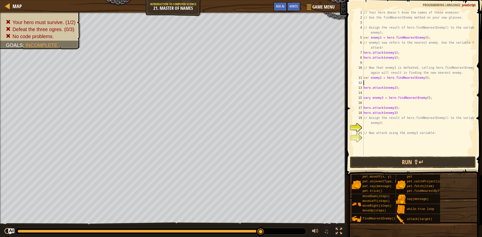
paste textarea "hero.attack(enemy2);"
click at [409, 159] on button "Run ⇧↵" at bounding box center [413, 163] width 126 height 12
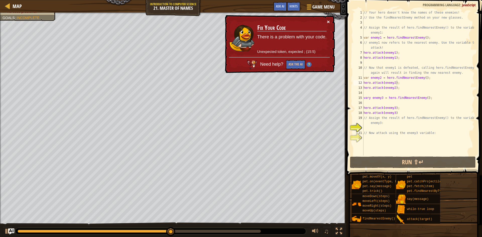
click at [327, 21] on button "×" at bounding box center [328, 21] width 3 height 5
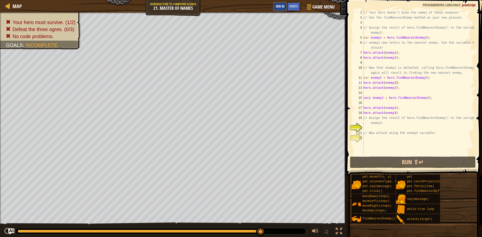
click at [279, 6] on span "Ask AI" at bounding box center [280, 6] width 9 height 5
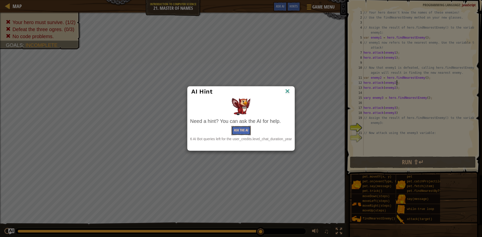
click at [242, 129] on button "Ask the AI" at bounding box center [240, 130] width 19 height 9
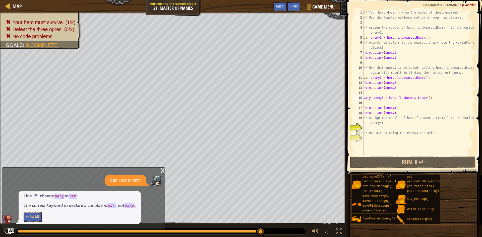
click at [371, 99] on div "// Your hero doesn't know the names of these enemies! // Use the findNearestEne…" at bounding box center [418, 88] width 112 height 156
type textarea "var enemy3 = hero.findNearestEnemy();"
click at [404, 164] on button "Run ⇧↵" at bounding box center [413, 163] width 126 height 12
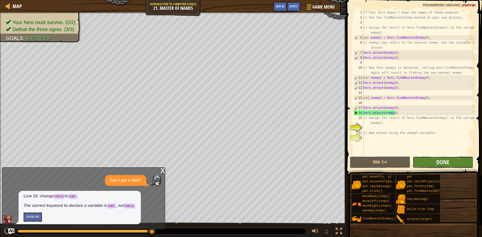
click at [421, 158] on button "Done" at bounding box center [442, 163] width 60 height 12
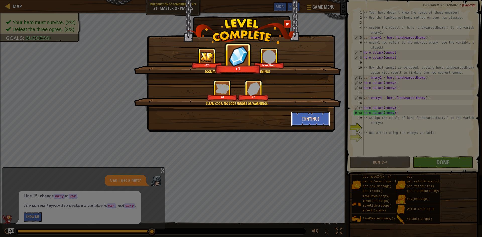
click at [315, 119] on button "Continue" at bounding box center [310, 118] width 39 height 15
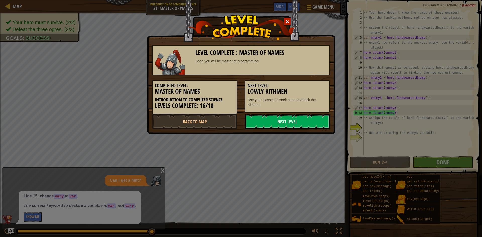
click at [315, 119] on link "Next Level" at bounding box center [287, 121] width 85 height 15
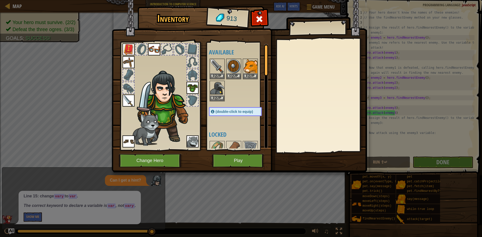
drag, startPoint x: 148, startPoint y: 121, endPoint x: 174, endPoint y: 124, distance: 25.8
click at [168, 128] on div at bounding box center [160, 94] width 83 height 113
click at [129, 73] on div at bounding box center [128, 74] width 11 height 11
click at [127, 79] on div at bounding box center [128, 74] width 11 height 11
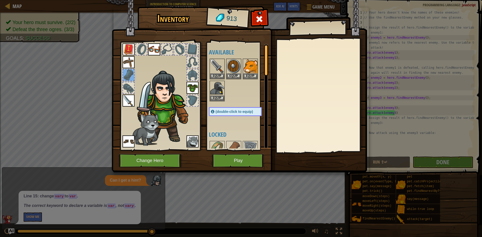
click at [129, 71] on div at bounding box center [128, 74] width 11 height 11
click at [194, 79] on div at bounding box center [192, 74] width 11 height 11
drag, startPoint x: 194, startPoint y: 77, endPoint x: 176, endPoint y: 76, distance: 17.9
click at [175, 79] on div at bounding box center [160, 94] width 83 height 113
click at [154, 60] on div at bounding box center [160, 94] width 83 height 113
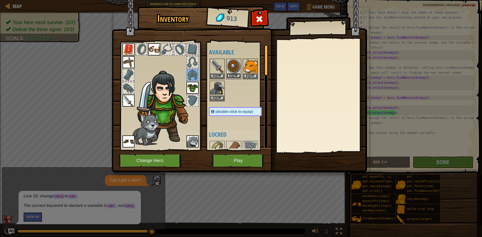
click at [235, 75] on button "Equip" at bounding box center [234, 75] width 14 height 5
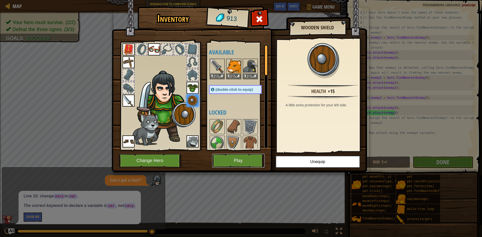
click at [228, 158] on button "Play" at bounding box center [238, 161] width 52 height 14
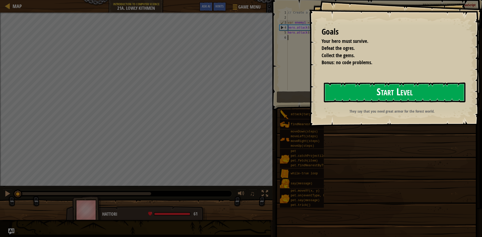
click at [355, 90] on button "Start Level" at bounding box center [394, 93] width 141 height 20
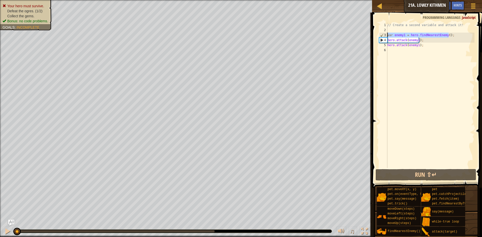
drag, startPoint x: 452, startPoint y: 35, endPoint x: 388, endPoint y: 36, distance: 64.0
click at [388, 36] on div "// Create a second variable and attack it! var enemy1 = hero . findNearestEnemy…" at bounding box center [430, 101] width 88 height 156
type textarea "var enemy1 = hero.findNearestEnemy();"
click at [388, 36] on div "// Create a second variable and attack it! var enemy1 = hero . findNearestEnemy…" at bounding box center [430, 96] width 88 height 146
drag, startPoint x: 451, startPoint y: 35, endPoint x: 385, endPoint y: 37, distance: 66.3
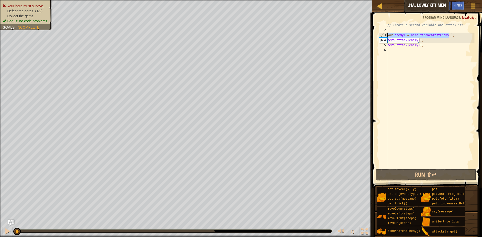
click at [385, 37] on div "var enemy1 = hero.findNearestEnemy(); 1 2 3 4 5 6 // Create a second variable a…" at bounding box center [426, 96] width 96 height 146
click at [414, 49] on div "// Create a second variable and attack it! var enemy1 = hero . findNearestEnemy…" at bounding box center [430, 101] width 88 height 156
paste textarea "var enemy1 = hero.findNearestEnemy();"
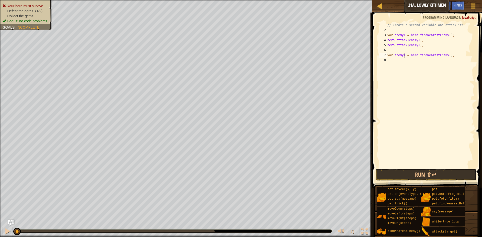
click at [404, 55] on div "// Create a second variable and attack it! var enemy1 = hero . findNearestEnemy…" at bounding box center [430, 101] width 88 height 156
type textarea "var enemy2 = hero.findNearestEnemy();"
click at [417, 63] on div "// Create a second variable and attack it! var enemy1 = hero . findNearestEnemy…" at bounding box center [430, 101] width 88 height 156
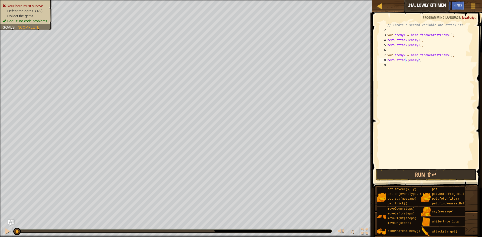
type textarea "hero.attack(enemy2);"
drag, startPoint x: 430, startPoint y: 61, endPoint x: 371, endPoint y: 61, distance: 59.2
click at [371, 61] on div "hero.attack(enemy2); 1 2 3 4 5 6 7 8 9 // Create a second variable and attack i…" at bounding box center [425, 110] width 111 height 190
click at [425, 65] on div "// Create a second variable and attack it! var enemy1 = hero . findNearestEnemy…" at bounding box center [430, 101] width 88 height 156
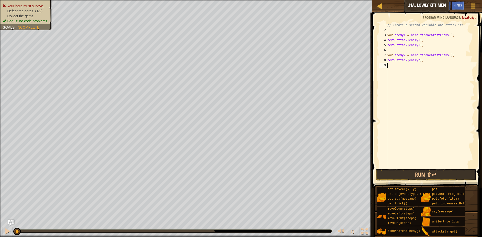
scroll to position [2, 0]
paste textarea "hero.attack(enemy2);"
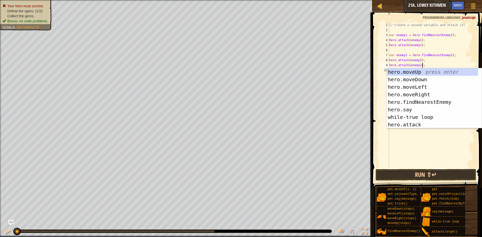
type textarea "hero.attack(enemy2);"
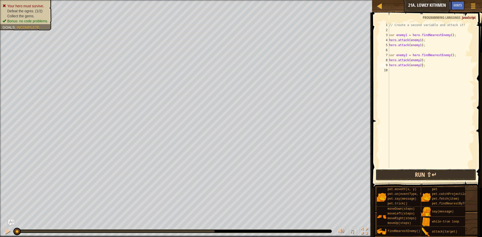
click at [442, 172] on button "Run ⇧↵" at bounding box center [425, 175] width 101 height 12
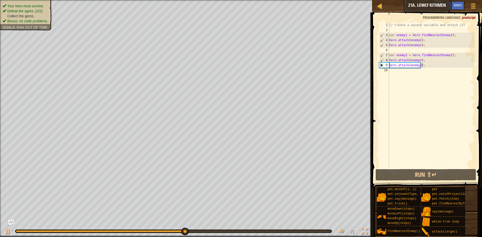
drag, startPoint x: 44, startPoint y: 1, endPoint x: 19, endPoint y: 17, distance: 29.8
click at [19, 17] on span "Collect the gems." at bounding box center [20, 16] width 27 height 4
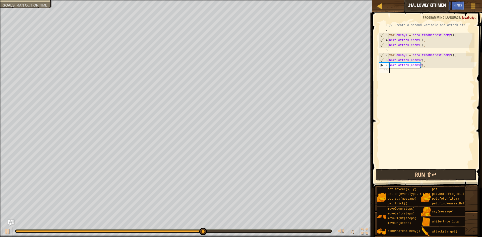
drag, startPoint x: 424, startPoint y: 166, endPoint x: 430, endPoint y: 169, distance: 7.0
click at [428, 168] on div "1 2 3 4 5 6 7 8 9 10 // Create a second variable and attack it! var enemy1 = he…" at bounding box center [425, 110] width 111 height 190
click at [432, 177] on button "Run ⇧↵" at bounding box center [425, 175] width 101 height 12
type textarea "hero.moveRight();"
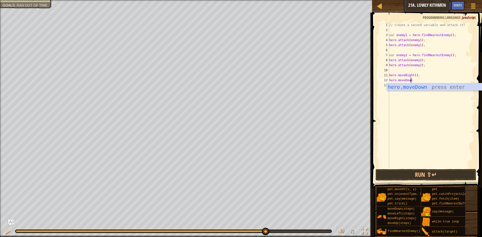
scroll to position [2, 2]
type textarea "hero.moveDown();"
type textarea "hero.moveRight();"
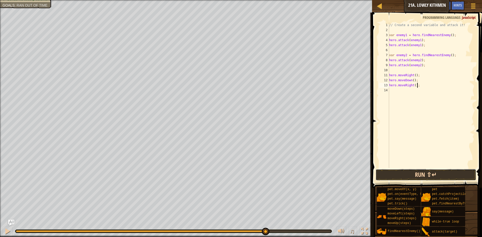
click at [432, 175] on button "Run ⇧↵" at bounding box center [425, 175] width 101 height 12
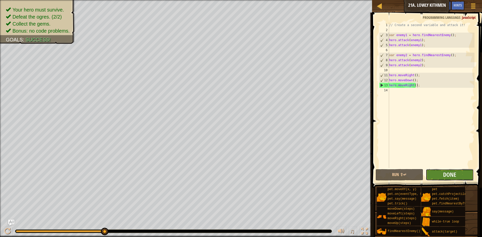
click at [457, 174] on button "Done" at bounding box center [449, 175] width 48 height 12
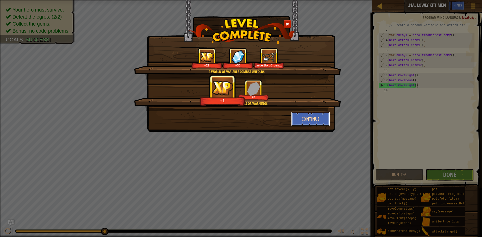
click at [323, 120] on button "Continue" at bounding box center [310, 118] width 39 height 15
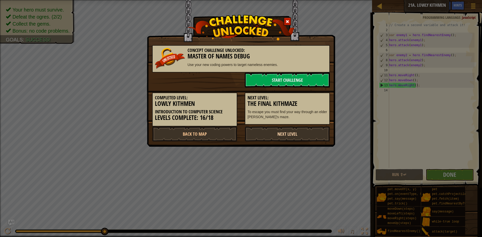
click at [296, 135] on link "Next Level" at bounding box center [287, 133] width 85 height 15
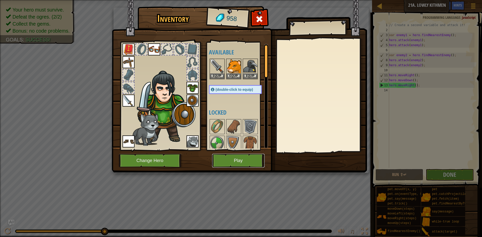
click at [249, 161] on button "Play" at bounding box center [238, 161] width 52 height 14
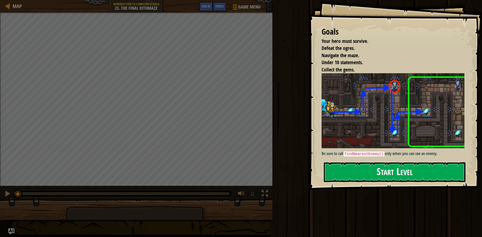
click at [435, 166] on button "Start Level" at bounding box center [394, 172] width 141 height 20
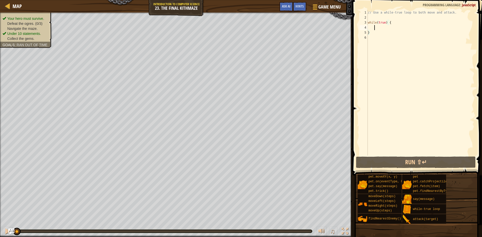
click at [374, 29] on div "// Use a while-true loop to both move and attack. while ( true ) { }" at bounding box center [421, 88] width 108 height 156
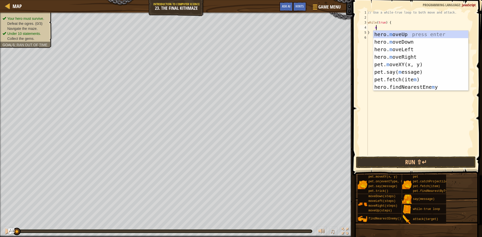
scroll to position [2, 1]
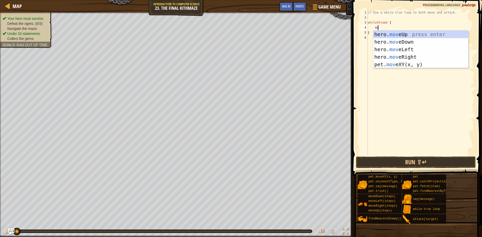
type textarea "m"
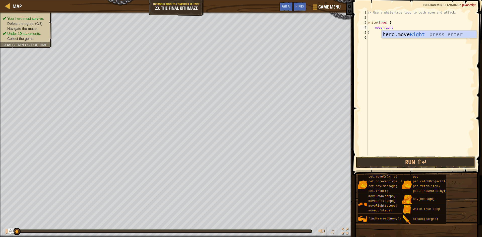
type textarea "move right"
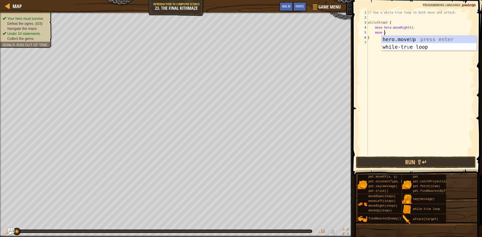
scroll to position [2, 1]
type textarea "move up"
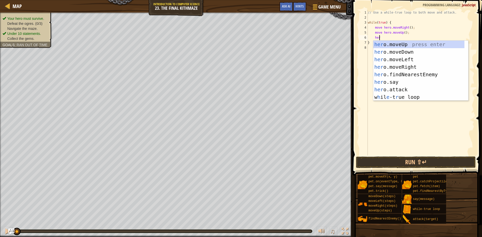
scroll to position [2, 1]
type textarea "hr"
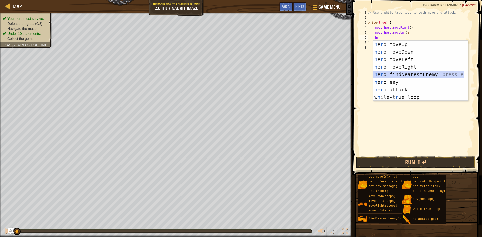
click at [390, 74] on div "h e r o.moveUp press enter h e r o.moveDown press enter h e r o.moveLeft press …" at bounding box center [418, 78] width 91 height 75
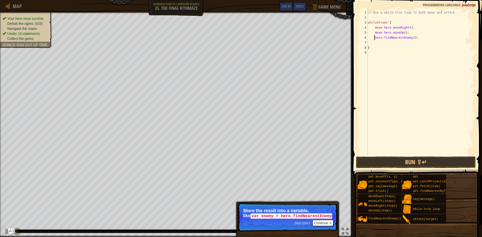
click at [375, 38] on div "// Use a while-true loop to both move and attack. while ( true ) { move hero . …" at bounding box center [421, 88] width 108 height 156
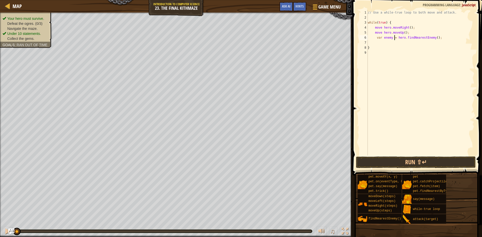
scroll to position [2, 2]
click at [425, 162] on button "Run ⇧↵" at bounding box center [416, 163] width 120 height 12
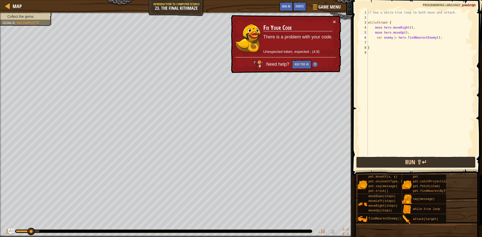
click at [425, 163] on button "Run ⇧↵" at bounding box center [416, 163] width 120 height 12
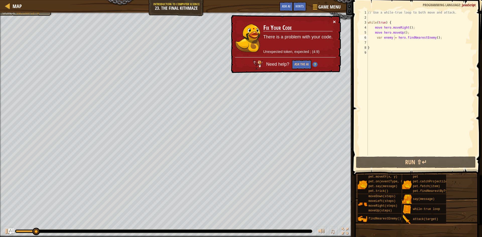
click at [335, 24] on button "×" at bounding box center [334, 21] width 3 height 5
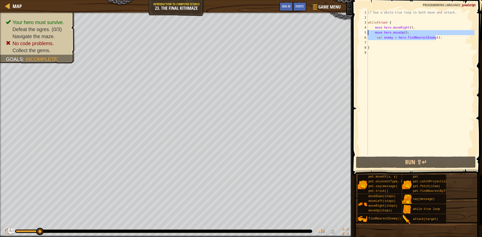
drag, startPoint x: 444, startPoint y: 39, endPoint x: 366, endPoint y: 33, distance: 78.2
click at [366, 33] on div "var enemy = hero.findNearestEnemy(); 1 2 3 4 5 6 7 8 9 // Use a while-true loop…" at bounding box center [416, 83] width 116 height 146
type textarea "move hero.moveUp(); var enemy = hero.findNearestEnemy();"
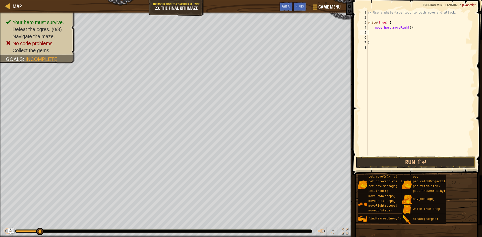
scroll to position [2, 0]
type textarea "move hero.moveRight();"
click at [417, 160] on button "Run ⇧↵" at bounding box center [416, 163] width 120 height 12
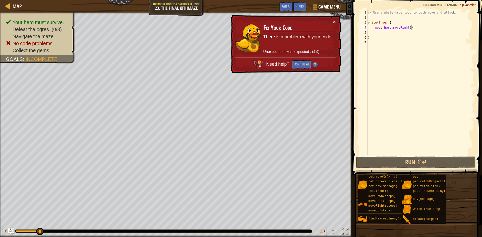
click at [377, 35] on div "// Use a while-true loop to both move and attack. while ( true ) { move hero . …" at bounding box center [421, 88] width 108 height 156
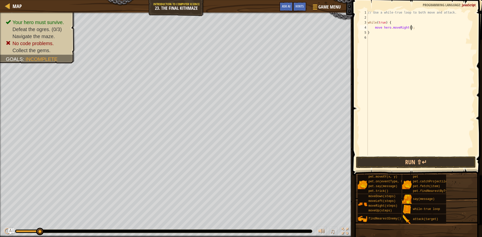
click at [389, 29] on div "// Use a while-true loop to both move and attack. while ( true ) { move hero . …" at bounding box center [421, 88] width 108 height 156
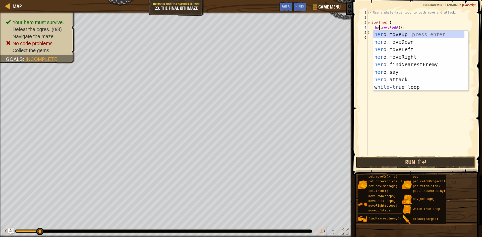
scroll to position [2, 1]
click at [451, 161] on button "Run ⇧↵" at bounding box center [416, 163] width 120 height 12
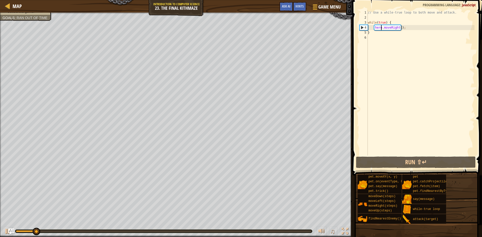
click at [399, 29] on div "// Use a while-true loop to both move and attack. while ( true ) { hero . moveR…" at bounding box center [421, 88] width 108 height 156
type textarea "hero.moveRight(1);"
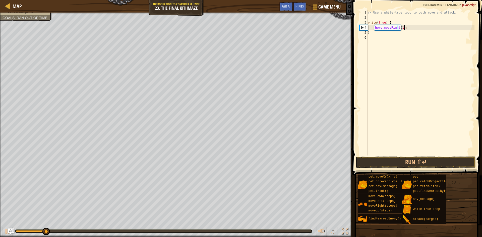
click at [409, 29] on div "// Use a while-true loop to both move and attack. while ( true ) { hero . moveR…" at bounding box center [421, 88] width 108 height 156
click at [397, 162] on button "Run ⇧↵" at bounding box center [416, 163] width 120 height 12
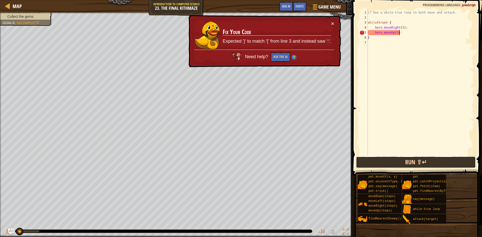
click at [397, 162] on button "Run ⇧↵" at bounding box center [416, 163] width 120 height 12
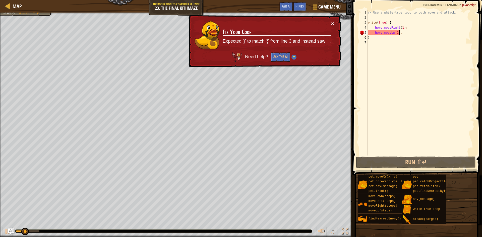
click at [334, 22] on button "×" at bounding box center [332, 24] width 3 height 5
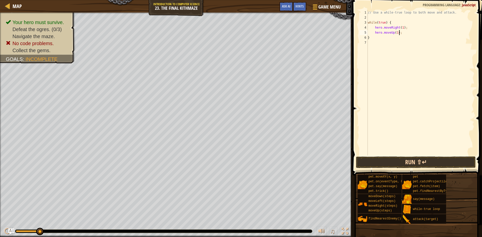
type textarea "hero.moveUp(1);"
click at [457, 162] on button "Run ⇧↵" at bounding box center [416, 163] width 120 height 12
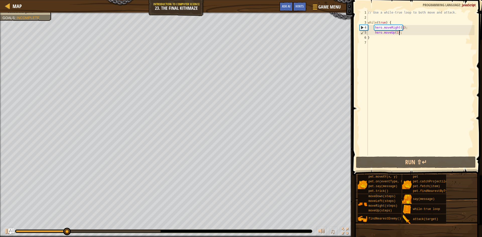
click at [406, 33] on div "// Use a while-true loop to both move and attack. while ( true ) { hero . moveR…" at bounding box center [421, 88] width 108 height 156
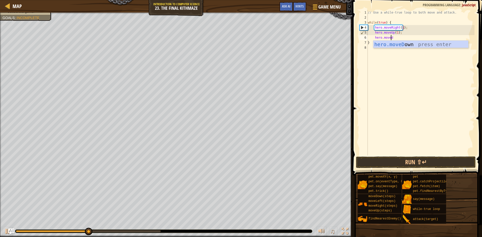
scroll to position [2, 2]
type textarea "hero.movedown"
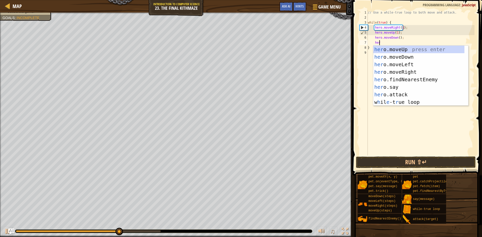
scroll to position [2, 1]
type textarea "h"
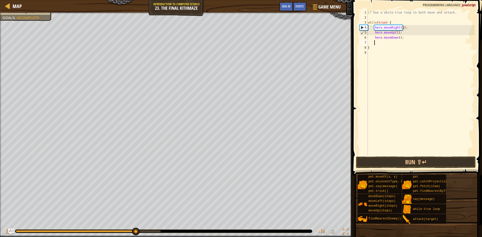
scroll to position [2, 0]
click at [397, 38] on div "// Use a while-true loop to both move and attack. while ( true ) { hero . moveR…" at bounding box center [421, 88] width 108 height 156
type textarea "hero.moveDown(2);"
click at [405, 39] on div "// Use a while-true loop to both move and attack. while ( true ) { hero . moveR…" at bounding box center [421, 88] width 108 height 156
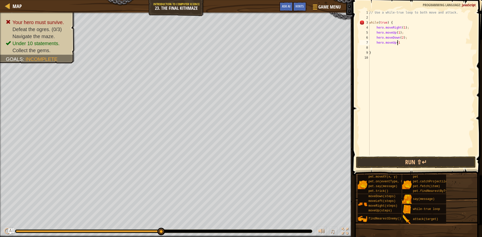
scroll to position [2, 2]
click at [427, 161] on button "Run ⇧↵" at bounding box center [416, 163] width 120 height 12
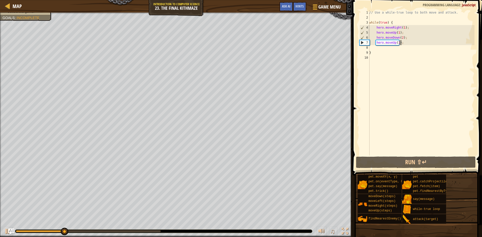
click at [394, 52] on div "// Use a while-true loop to both move and attack. while ( true ) { hero . moveR…" at bounding box center [421, 88] width 106 height 156
type textarea "}"
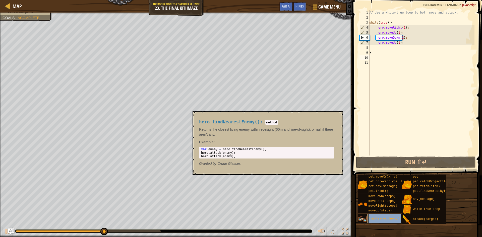
click at [369, 216] on div "findNearestEnemy()" at bounding box center [391, 219] width 48 height 10
drag, startPoint x: 258, startPoint y: 149, endPoint x: 264, endPoint y: 152, distance: 7.6
click at [264, 152] on div "var enemy = hero . findNearestEnemy ( ) ; hero . attack ( enemy ) ; hero . atta…" at bounding box center [266, 157] width 133 height 18
click at [263, 150] on div "var enemy = hero . findNearestEnemy ( ) ; hero . attack ( enemy ) ; hero . atta…" at bounding box center [266, 153] width 133 height 11
type textarea "var enemy = hero.findNearestEnemy();"
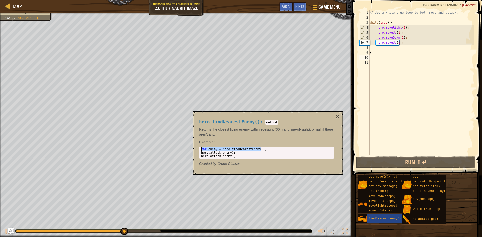
drag, startPoint x: 262, startPoint y: 148, endPoint x: 206, endPoint y: 145, distance: 56.0
click at [206, 145] on div "hero.findNearestEnemy(); - method Returns the closest living enemy within eyesi…" at bounding box center [266, 143] width 142 height 56
type textarea "}"
click at [380, 53] on div "// Use a while-true loop to both move and attack. while ( true ) { hero . moveR…" at bounding box center [421, 88] width 106 height 156
paste textarea "var enemy = hero.findNearestEnemy();"
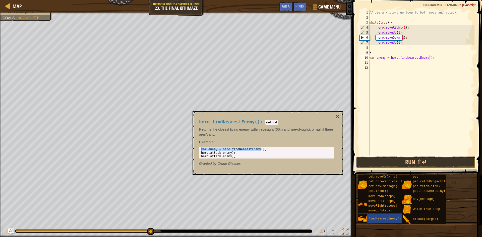
click at [419, 160] on button "Run ⇧↵" at bounding box center [416, 163] width 120 height 12
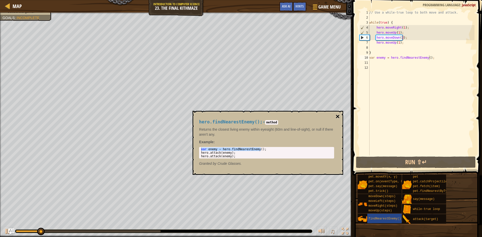
click at [337, 116] on button "×" at bounding box center [337, 116] width 4 height 7
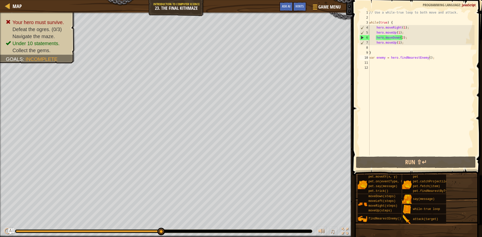
type textarea "hero.moveUp(1);"
click at [409, 43] on div "// Use a while-true loop to both move and attack. while ( true ) { hero . moveR…" at bounding box center [421, 88] width 106 height 156
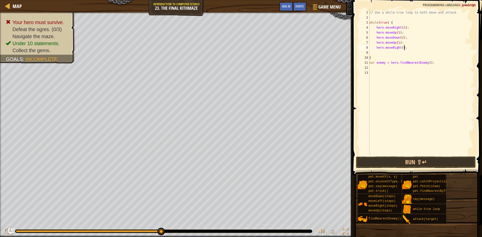
scroll to position [2, 3]
click at [400, 49] on div "// Use a while-true loop to both move and attack. while ( true ) { hero . moveR…" at bounding box center [421, 88] width 106 height 156
click at [427, 162] on button "Run ⇧↵" at bounding box center [416, 163] width 120 height 12
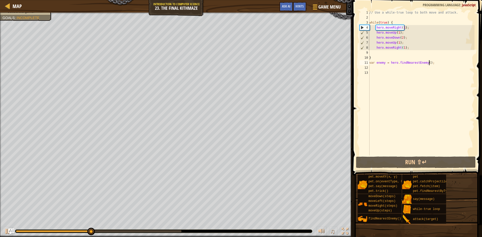
click at [431, 63] on div "// Use a while-true loop to both move and attack. while ( true ) { hero . moveR…" at bounding box center [421, 88] width 106 height 156
type textarea "var enemy = hero.findNearestEnemy();"
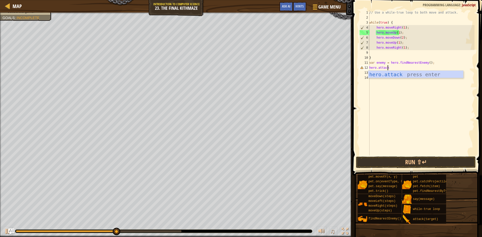
scroll to position [2, 2]
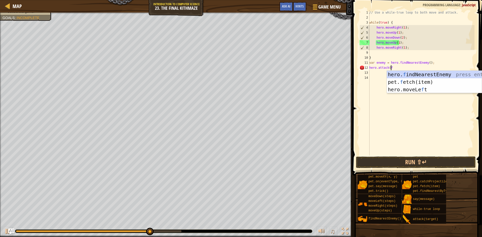
type textarea "hero.attack(find"
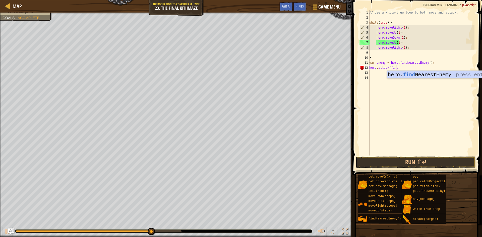
scroll to position [2, 2]
click at [437, 73] on div "hero. find NearestEnemy press enter" at bounding box center [434, 82] width 95 height 23
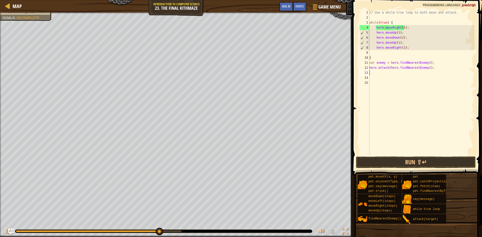
scroll to position [2, 0]
click at [435, 158] on button "Run ⇧↵" at bounding box center [416, 163] width 120 height 12
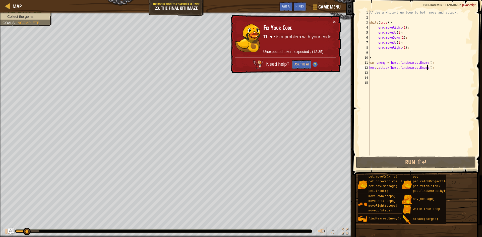
click at [427, 69] on div "// Use a while-true loop to both move and attack. while ( true ) { hero . moveR…" at bounding box center [421, 88] width 106 height 156
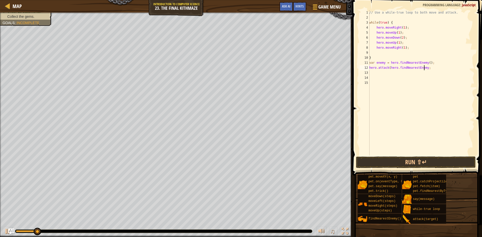
scroll to position [2, 5]
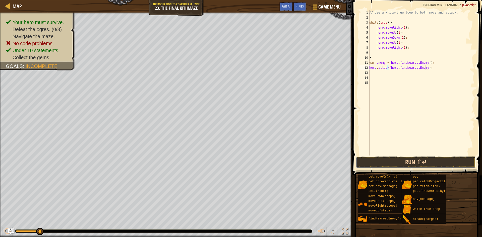
click at [421, 162] on button "Run ⇧↵" at bounding box center [416, 163] width 120 height 12
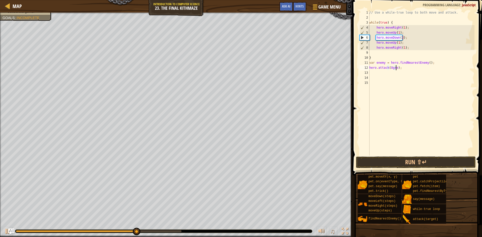
scroll to position [2, 2]
click at [392, 158] on button "Run ⇧↵" at bounding box center [416, 163] width 120 height 12
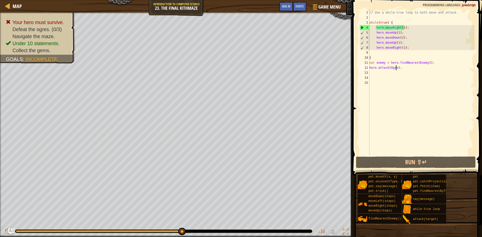
click at [403, 69] on div "// Use a while-true loop to both move and attack. while ( true ) { hero . moveR…" at bounding box center [421, 88] width 106 height 156
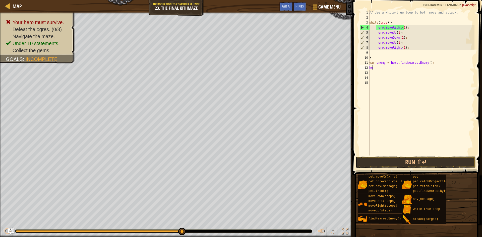
scroll to position [2, 0]
type textarea "h"
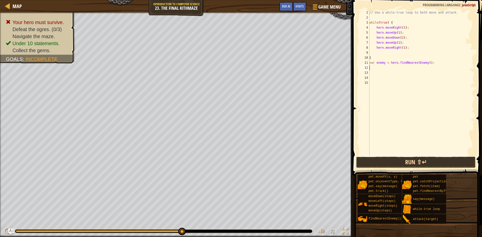
click at [441, 165] on button "Run ⇧↵" at bounding box center [416, 163] width 120 height 12
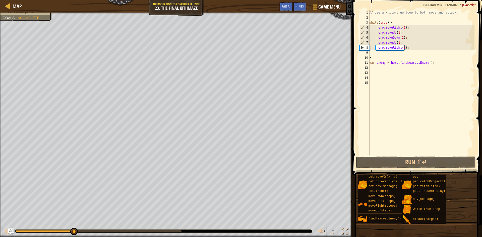
click at [407, 31] on div "// Use a while-true loop to both move and attack. while ( true ) { hero . moveR…" at bounding box center [421, 88] width 106 height 156
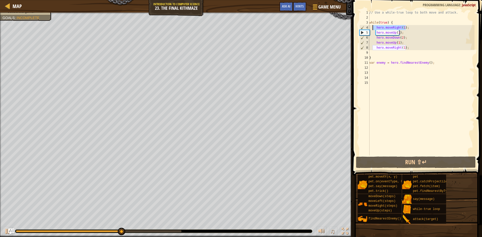
drag, startPoint x: 413, startPoint y: 28, endPoint x: 373, endPoint y: 26, distance: 40.7
click at [373, 26] on div "// Use a while-true loop to both move and attack. while ( true ) { hero . moveR…" at bounding box center [421, 88] width 106 height 156
click at [400, 32] on div "// Use a while-true loop to both move and attack. while ( true ) { hero . moveR…" at bounding box center [421, 88] width 106 height 156
type textarea "hero.moveUp(1);"
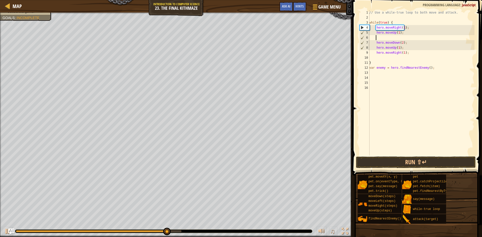
paste textarea "hero.moveRight(1);"
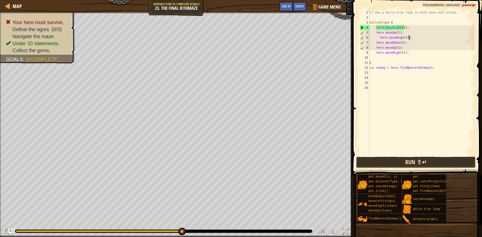
click at [423, 164] on button "Run ⇧↵" at bounding box center [416, 163] width 120 height 12
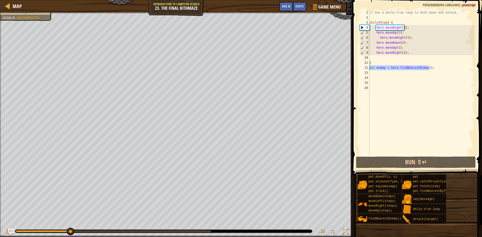
drag, startPoint x: 433, startPoint y: 69, endPoint x: 363, endPoint y: 67, distance: 69.5
click at [363, 67] on div "hero.moveRight(1); 1 2 3 4 5 6 7 8 9 10 11 12 13 14 15 16 // Use a while-true l…" at bounding box center [416, 83] width 116 height 146
type textarea "var enemy = hero.findNearestEnemy();"
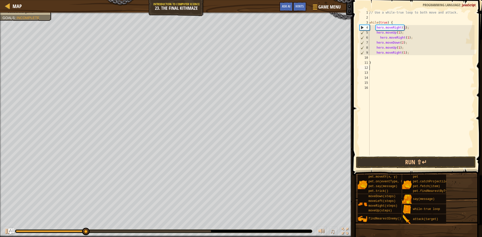
type textarea "}"
click at [382, 56] on div "// Use a while-true loop to both move and attack. while ( true ) { hero . moveR…" at bounding box center [421, 88] width 106 height 156
paste textarea "var enemy = hero.findNearestEnemy();"
type textarea "var enemy = hero.findNearestEnemy();"
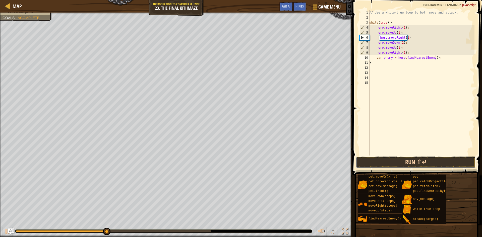
click at [426, 161] on button "Run ⇧↵" at bounding box center [416, 163] width 120 height 12
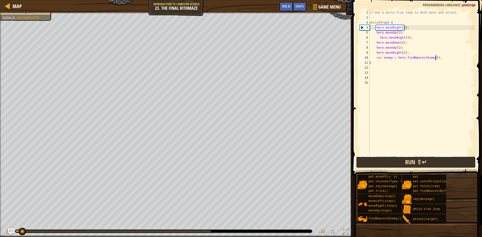
click at [426, 161] on button "Run ⇧↵" at bounding box center [416, 163] width 120 height 12
